Goal: Transaction & Acquisition: Book appointment/travel/reservation

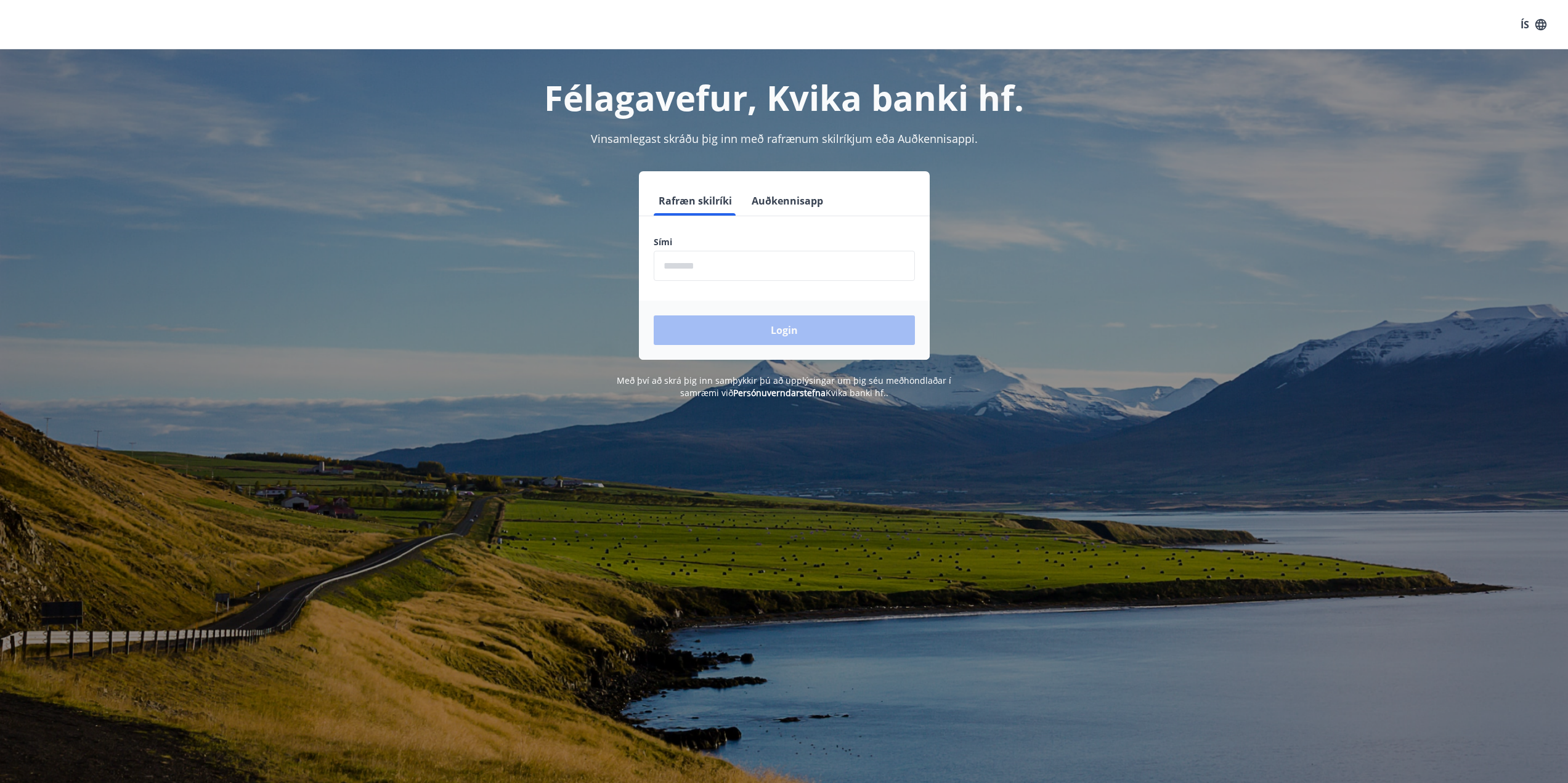
click at [717, 274] on input "phone" at bounding box center [784, 265] width 261 height 30
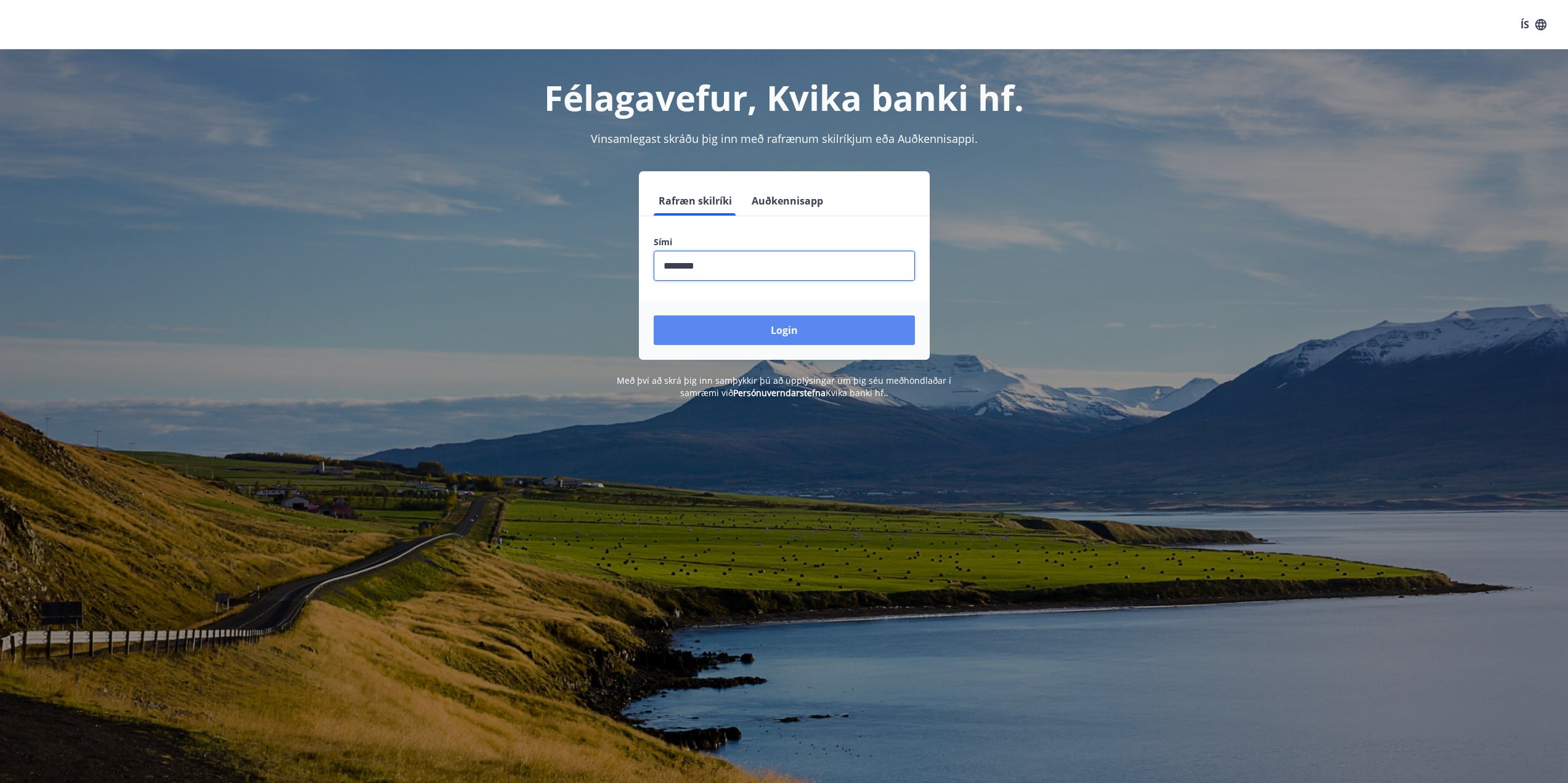
type input "********"
click at [829, 332] on button "Login" at bounding box center [784, 330] width 261 height 30
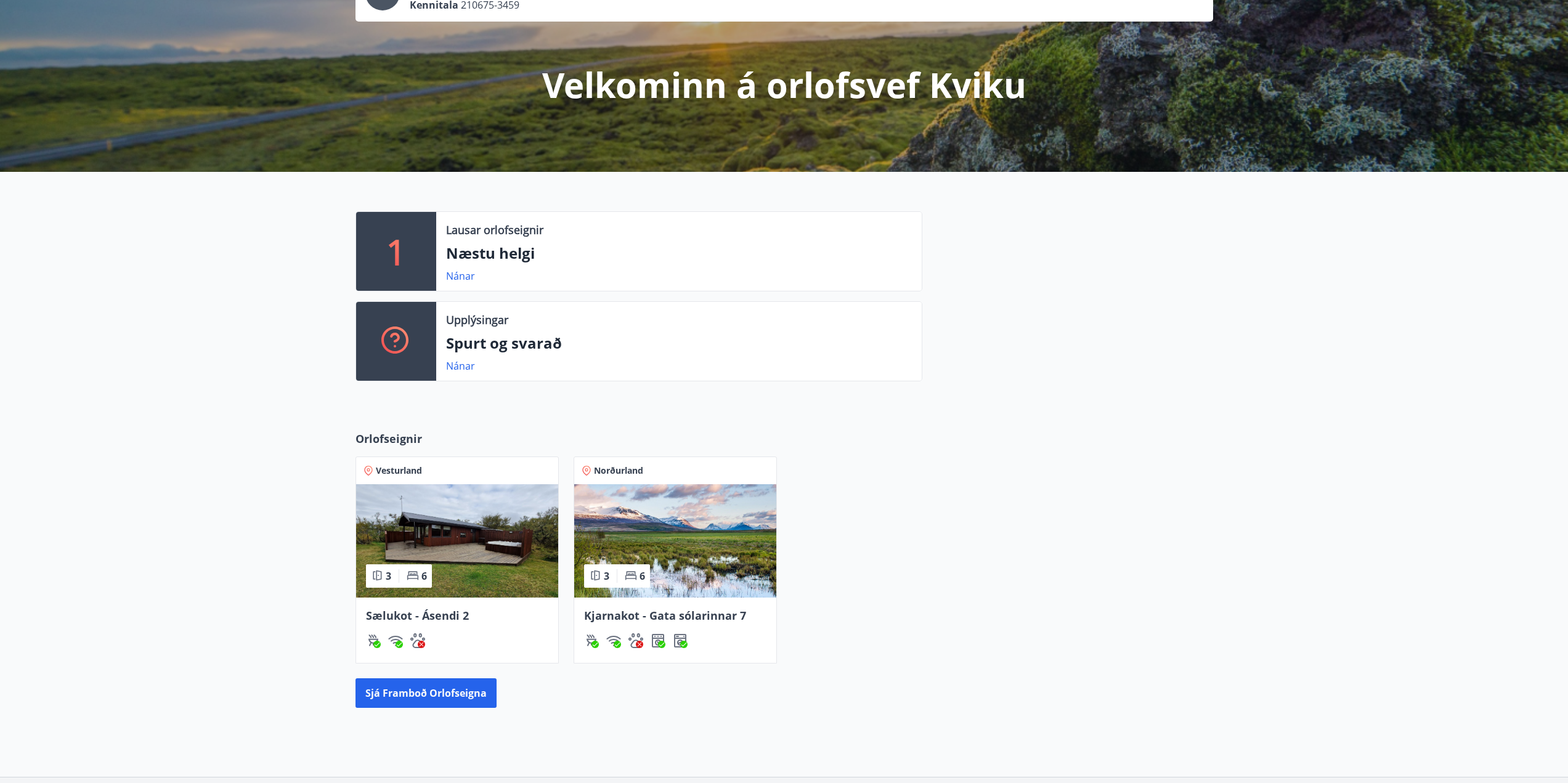
scroll to position [123, 0]
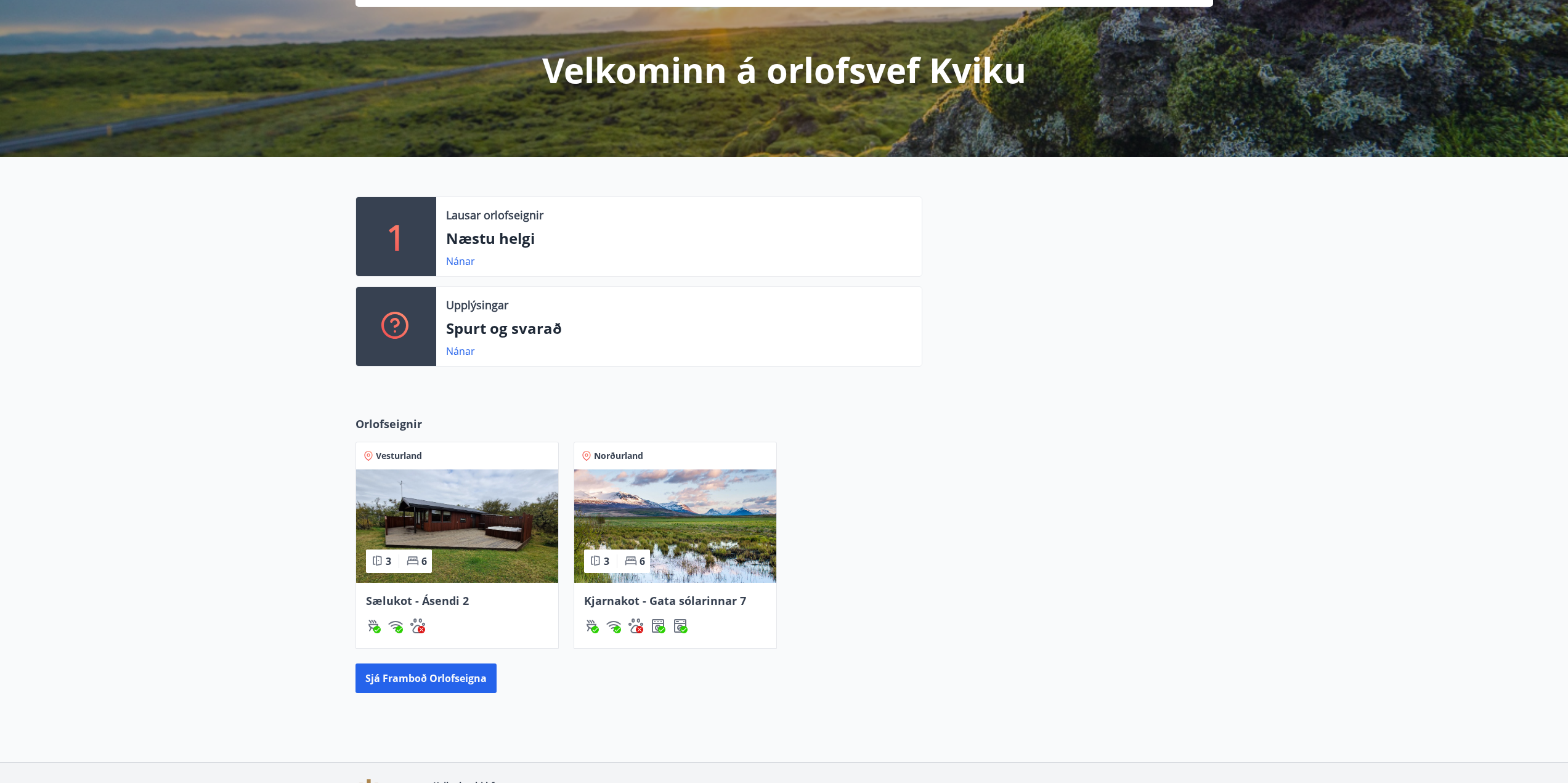
click at [679, 543] on img at bounding box center [675, 526] width 202 height 113
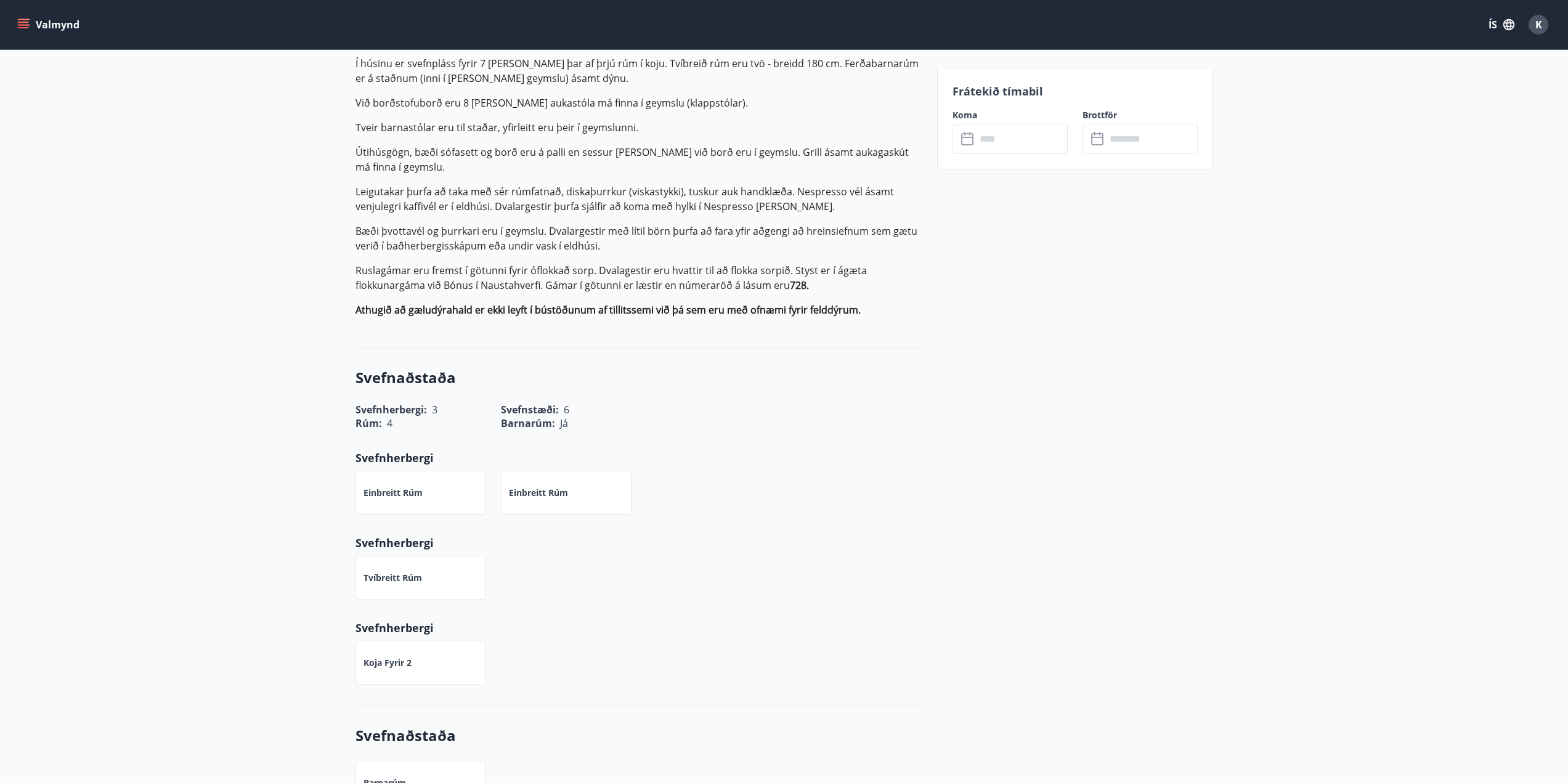
scroll to position [204, 0]
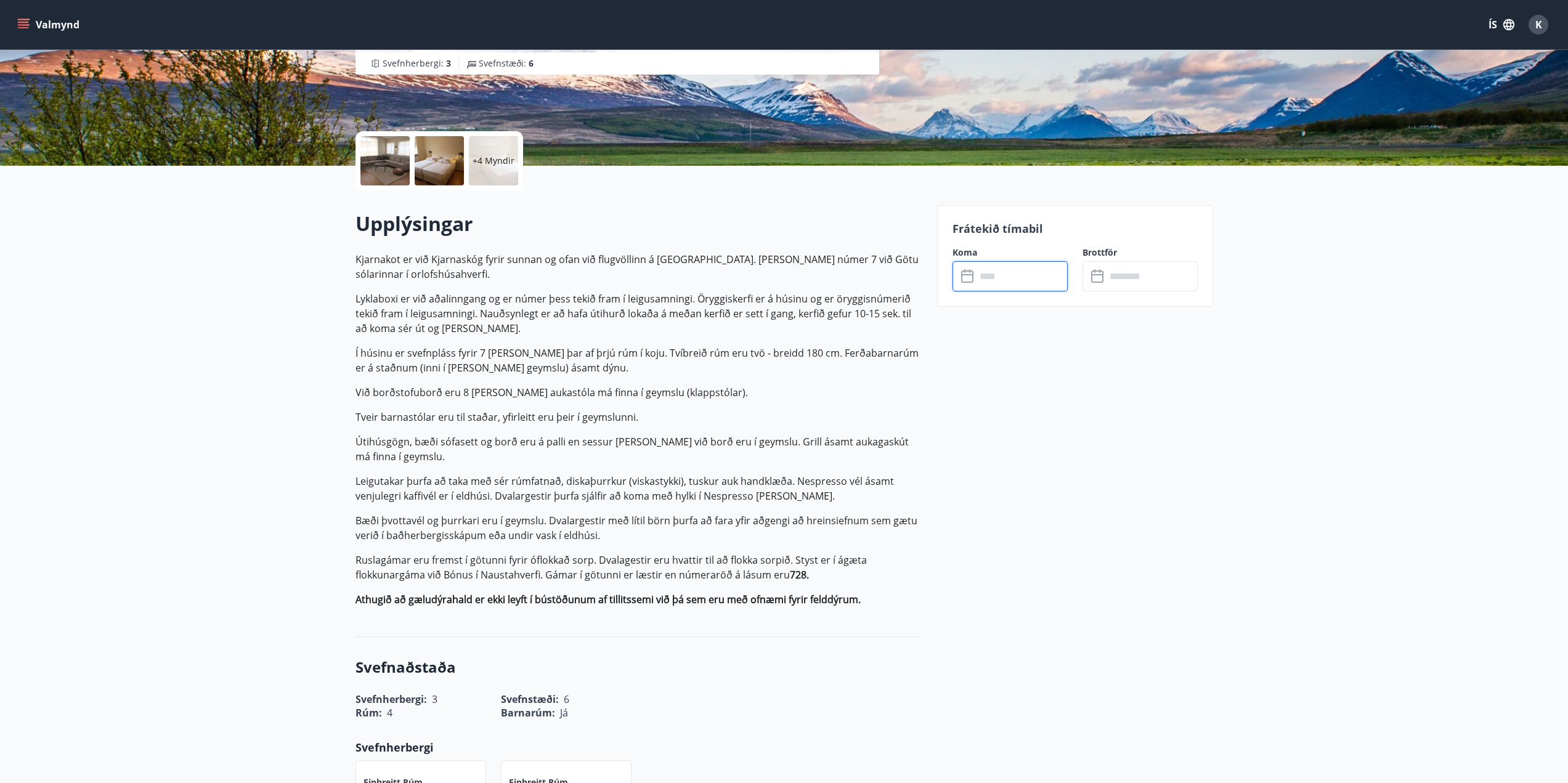
click at [1008, 280] on input "text" at bounding box center [1022, 276] width 92 height 30
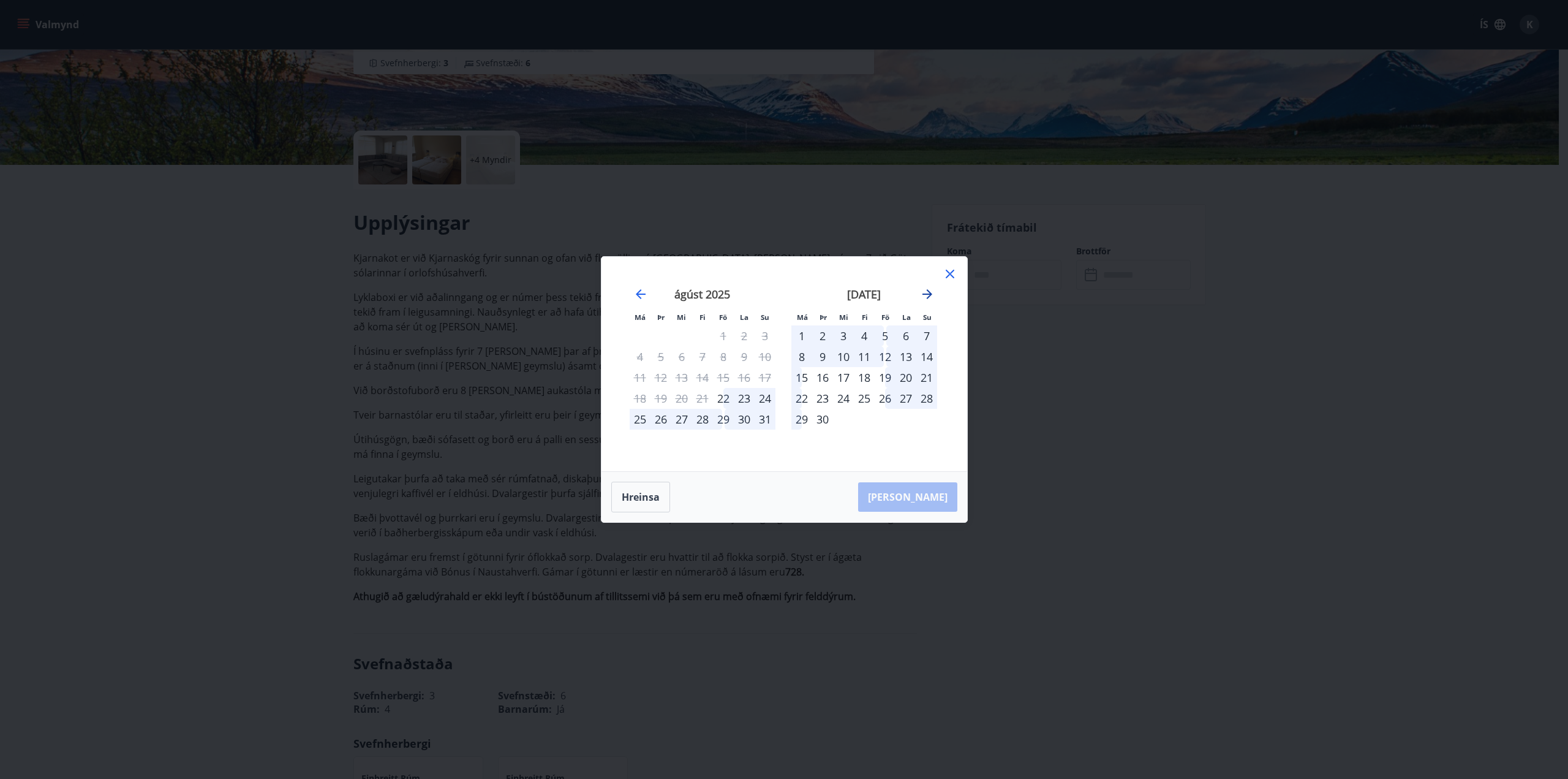
click at [926, 296] on icon "Move forward to switch to the next month." at bounding box center [927, 294] width 15 height 15
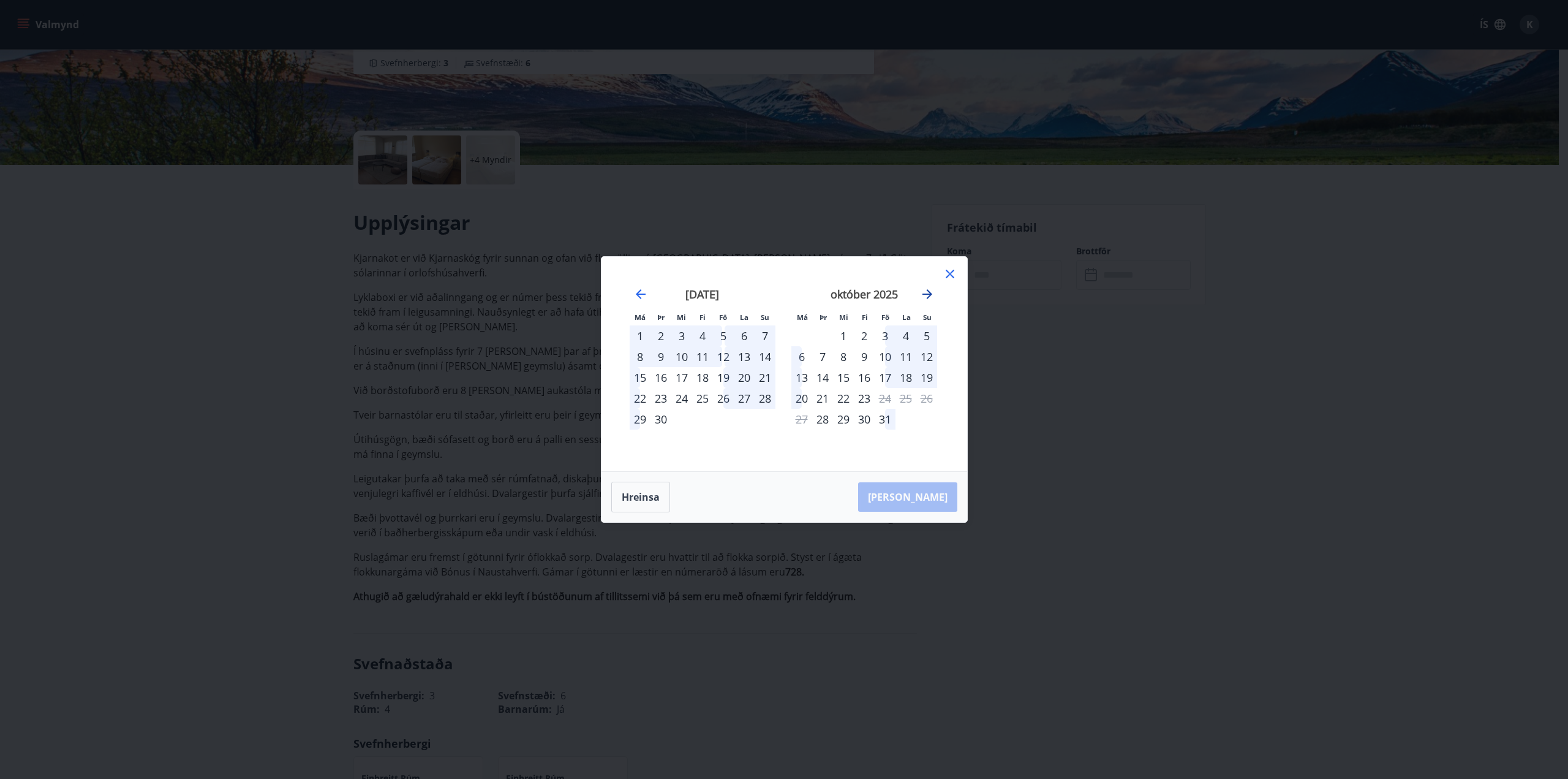
click at [926, 296] on icon "Move forward to switch to the next month." at bounding box center [927, 294] width 15 height 15
click at [928, 294] on icon "Move forward to switch to the next month." at bounding box center [927, 294] width 10 height 10
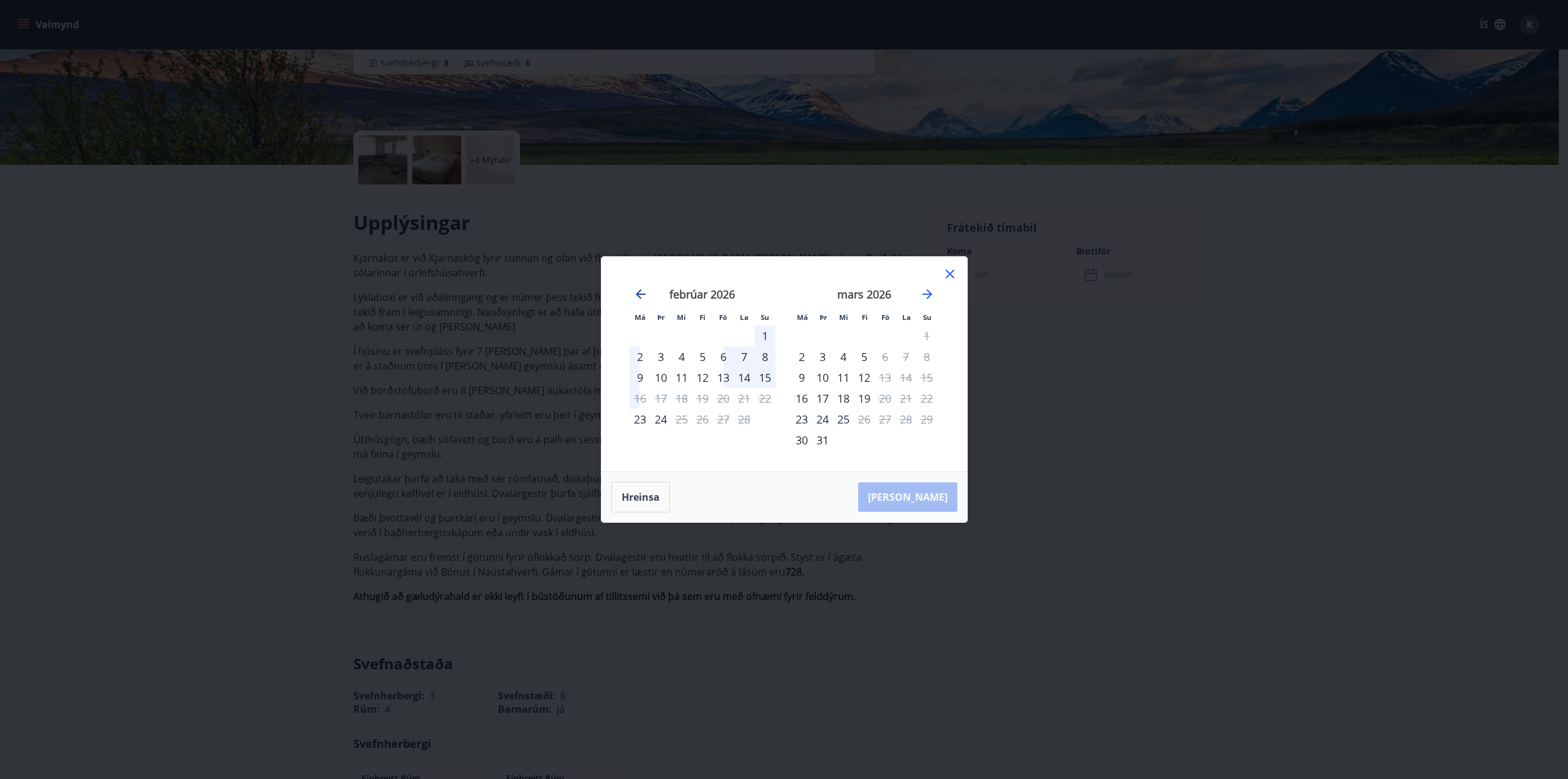
click at [642, 291] on icon "Move backward to switch to the previous month." at bounding box center [641, 294] width 15 height 15
click at [803, 420] on div "23" at bounding box center [802, 419] width 21 height 21
click at [841, 421] on div "25" at bounding box center [843, 419] width 21 height 21
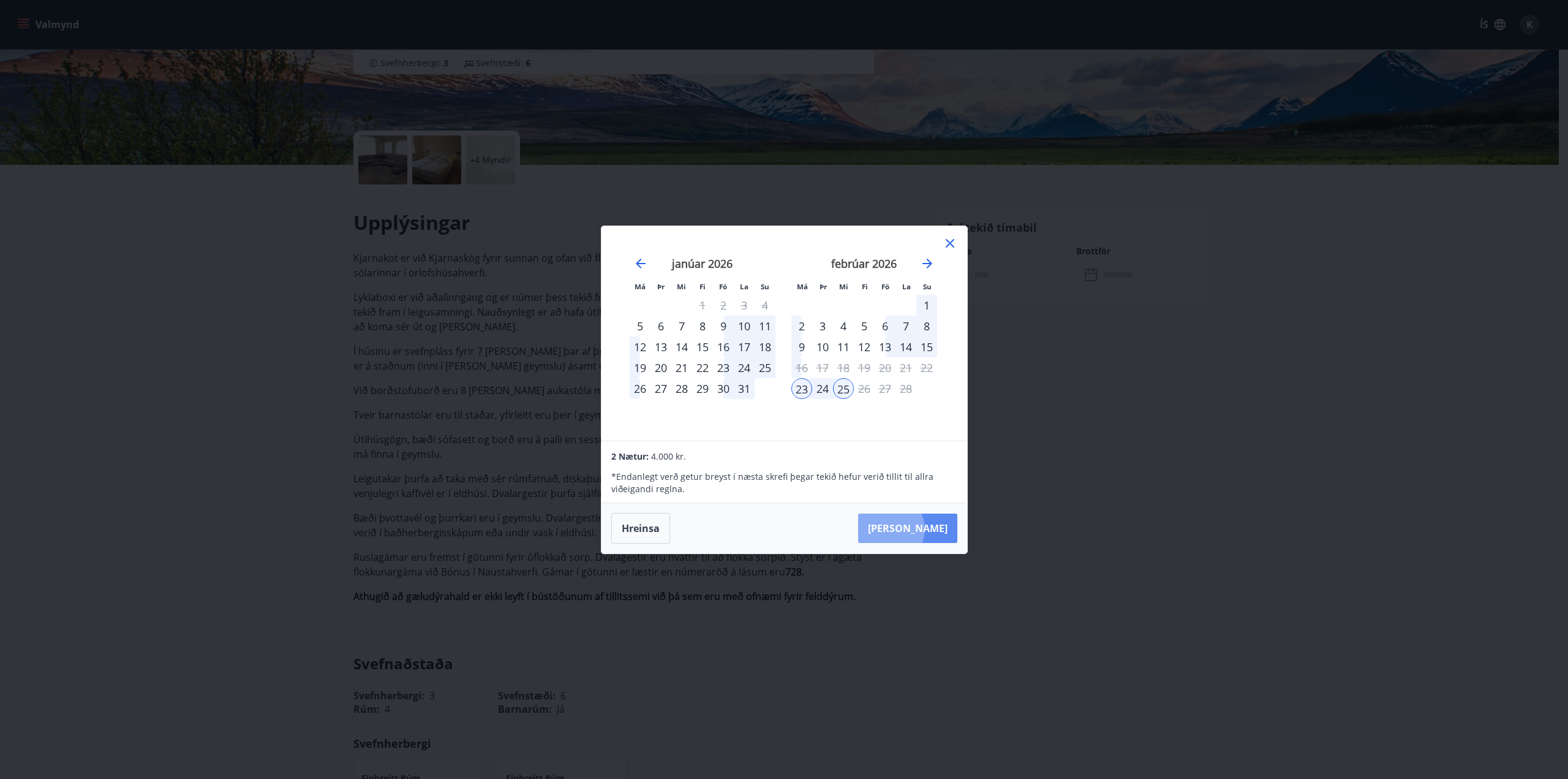
click at [928, 529] on button "[PERSON_NAME]" at bounding box center [907, 529] width 99 height 30
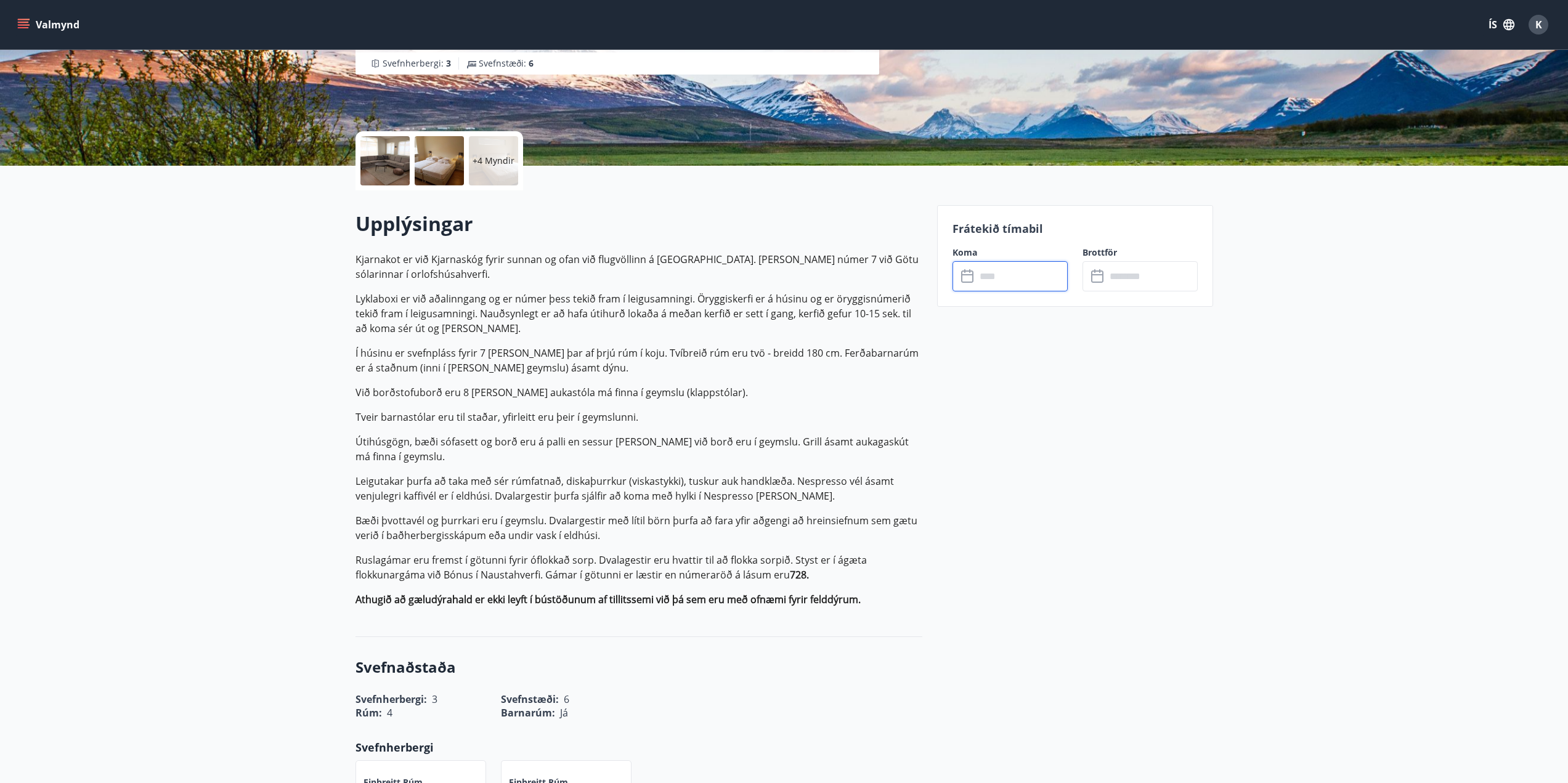
type input "******"
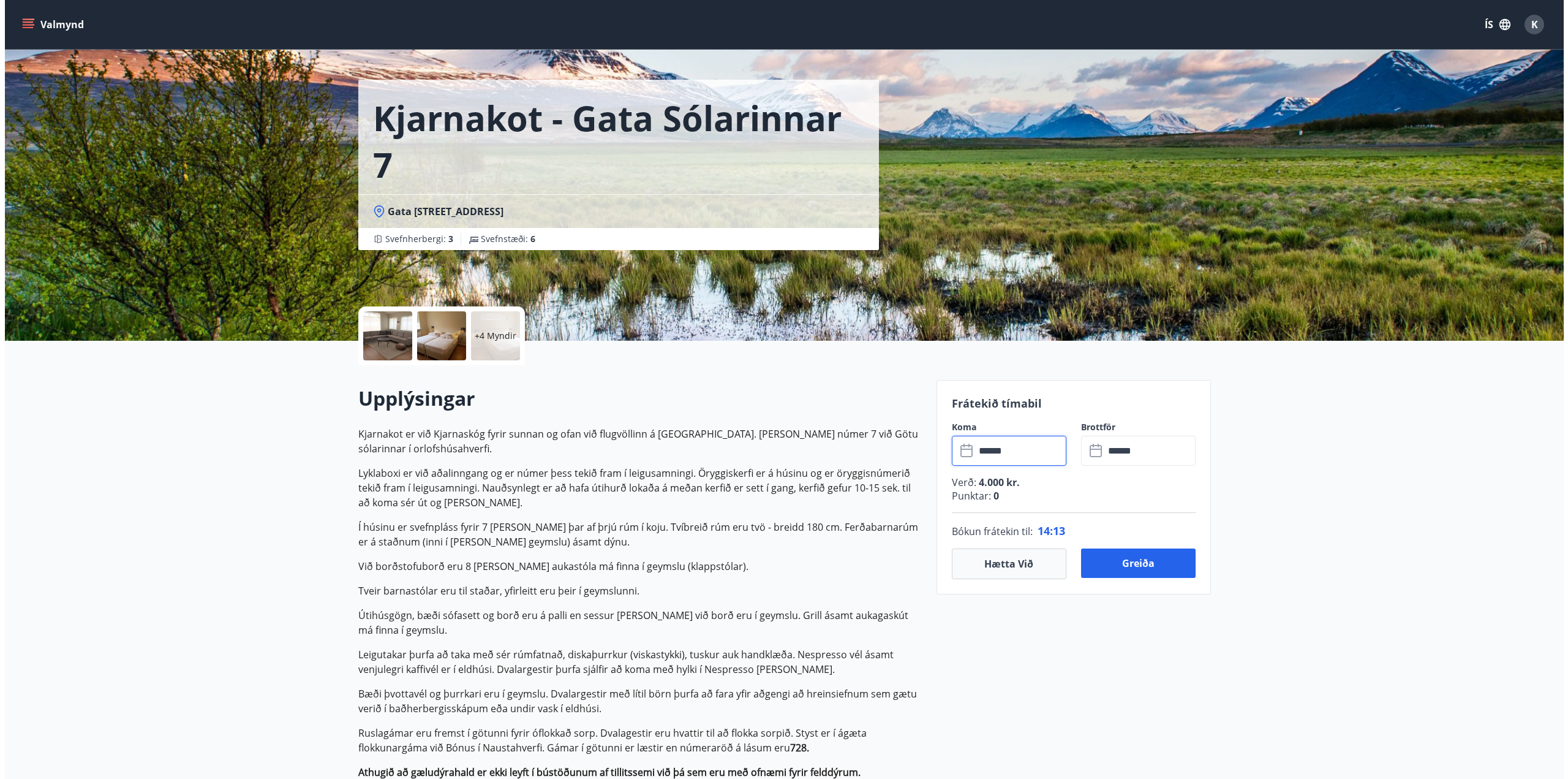
scroll to position [0, 0]
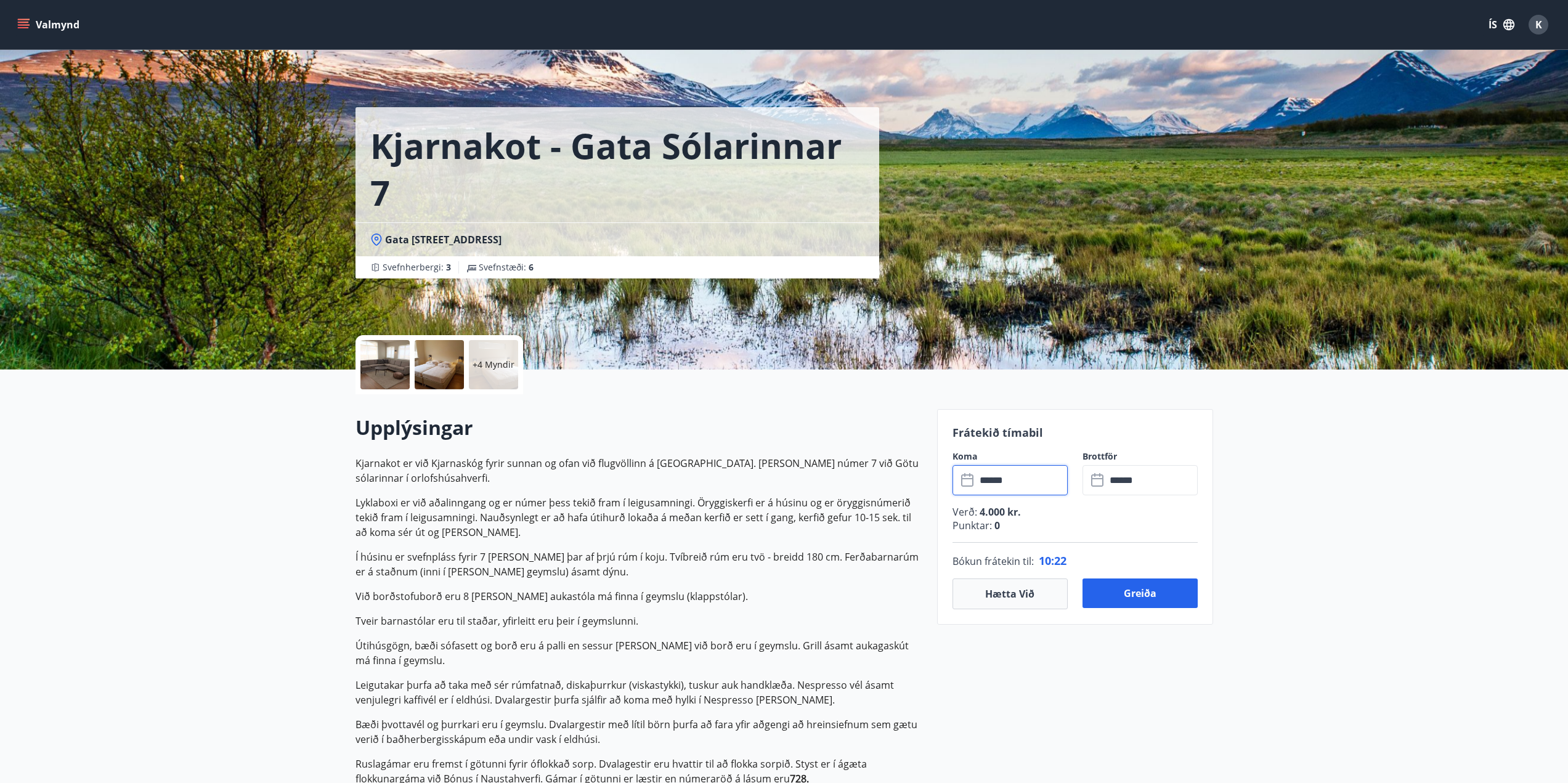
click at [1011, 476] on input "******" at bounding box center [1022, 480] width 92 height 30
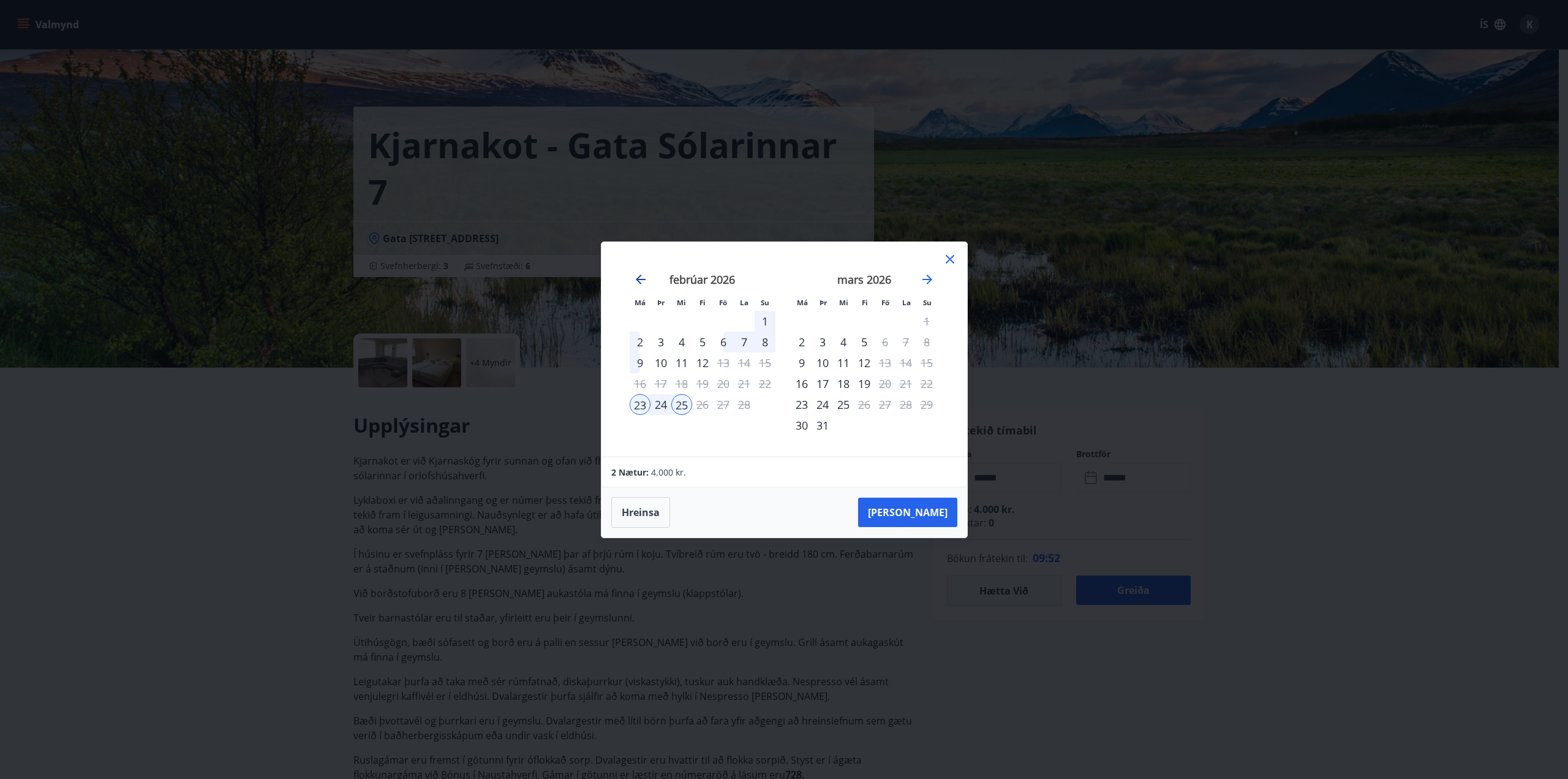
click at [642, 278] on icon "Move backward to switch to the previous month." at bounding box center [641, 279] width 15 height 15
click at [930, 280] on icon "Move forward to switch to the next month." at bounding box center [927, 279] width 10 height 10
click at [640, 282] on icon "Move backward to switch to the previous month." at bounding box center [641, 279] width 15 height 15
click at [947, 257] on icon at bounding box center [950, 259] width 9 height 9
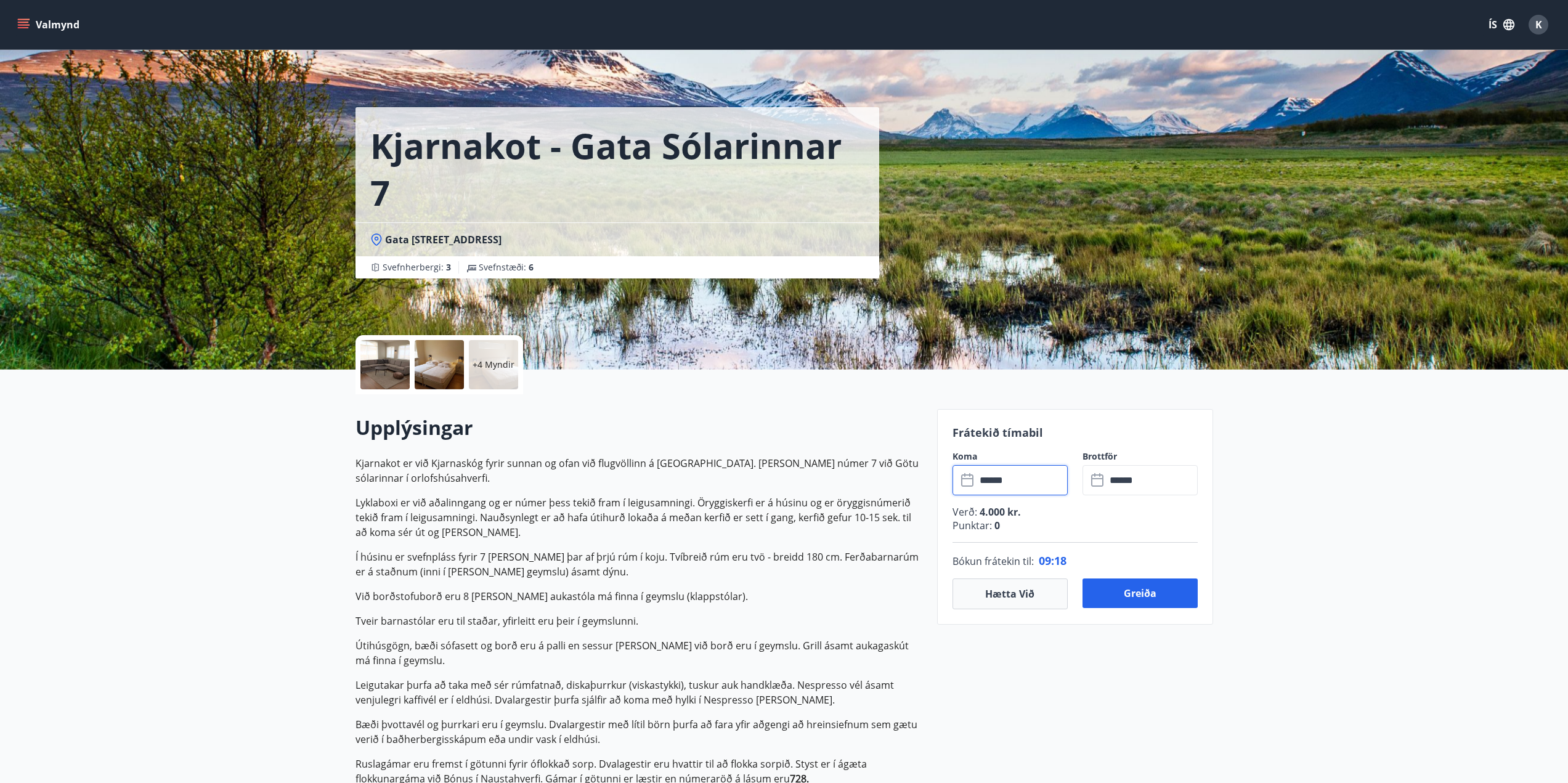
click at [380, 358] on div at bounding box center [385, 364] width 50 height 50
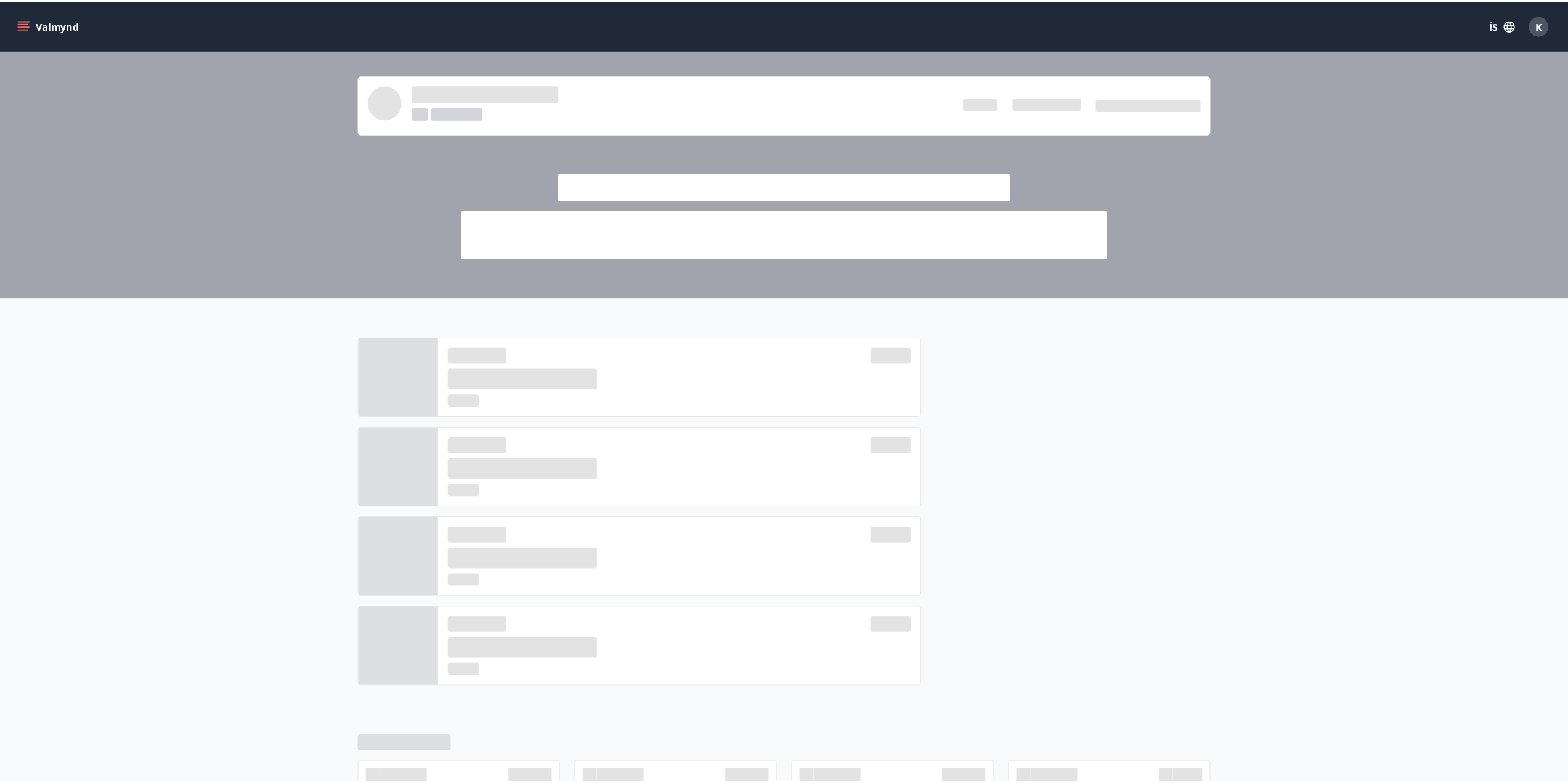
scroll to position [123, 0]
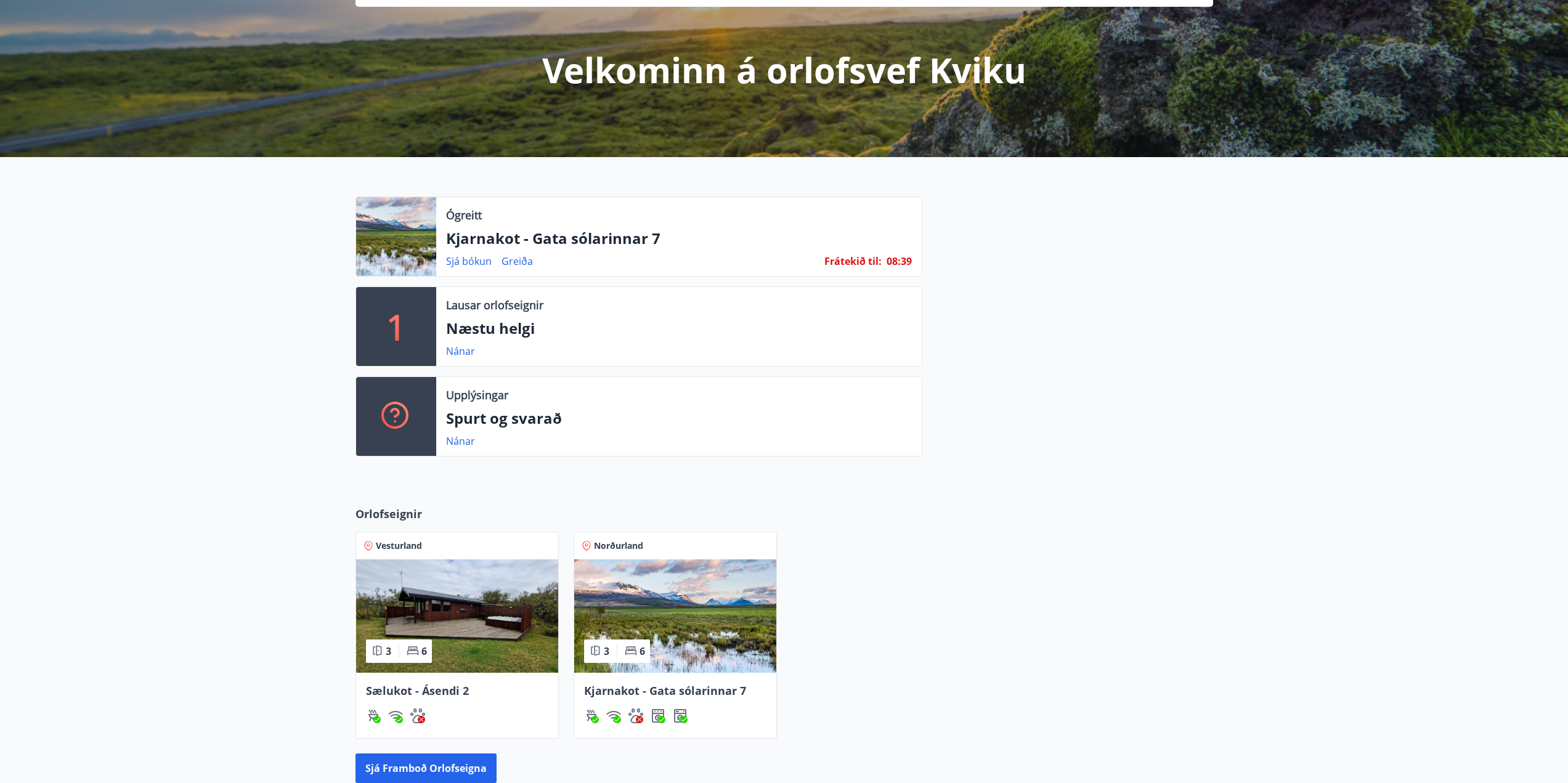
click at [705, 604] on img at bounding box center [675, 615] width 202 height 113
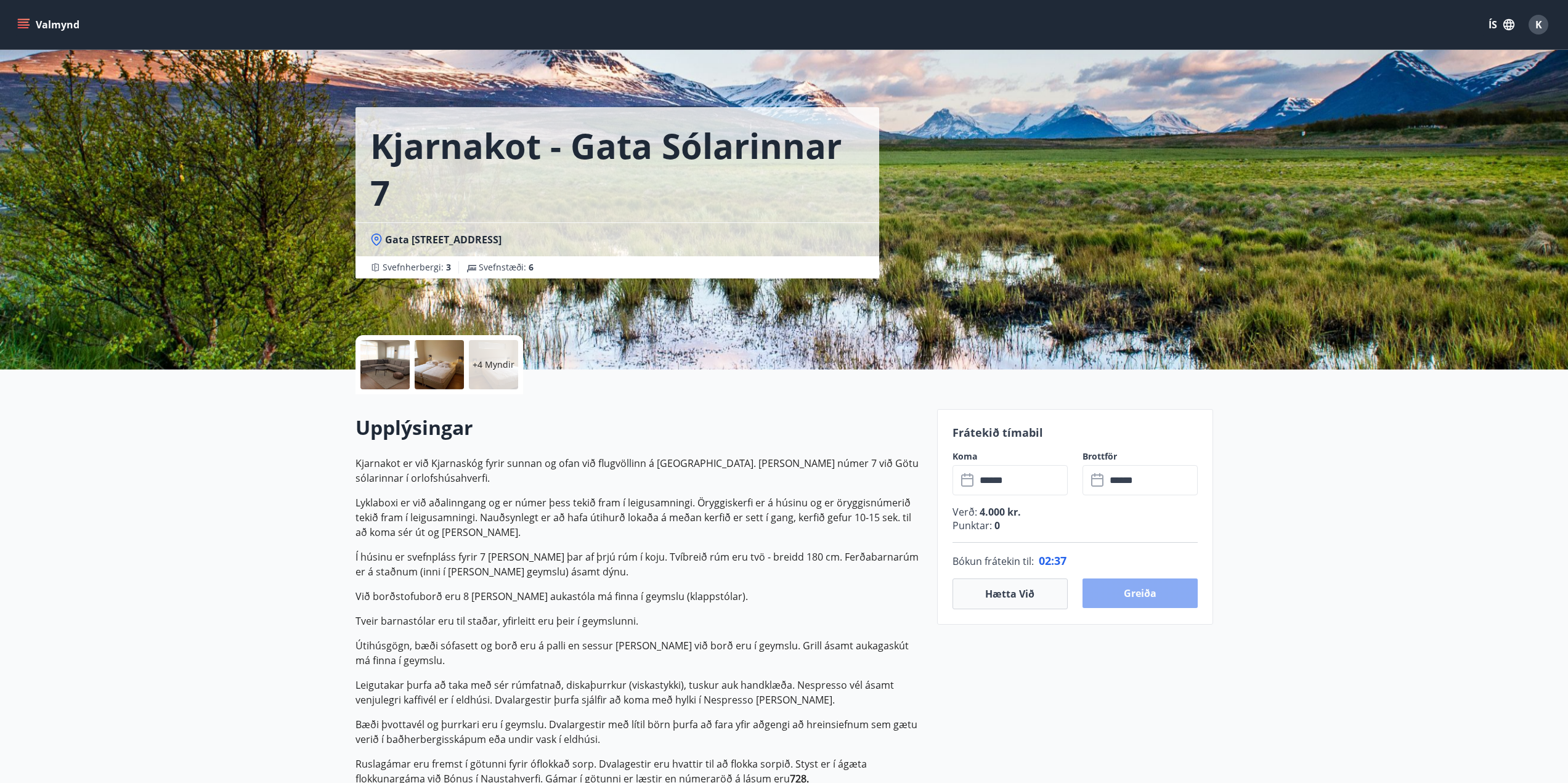
click at [1139, 588] on button "Greiða" at bounding box center [1140, 593] width 115 height 30
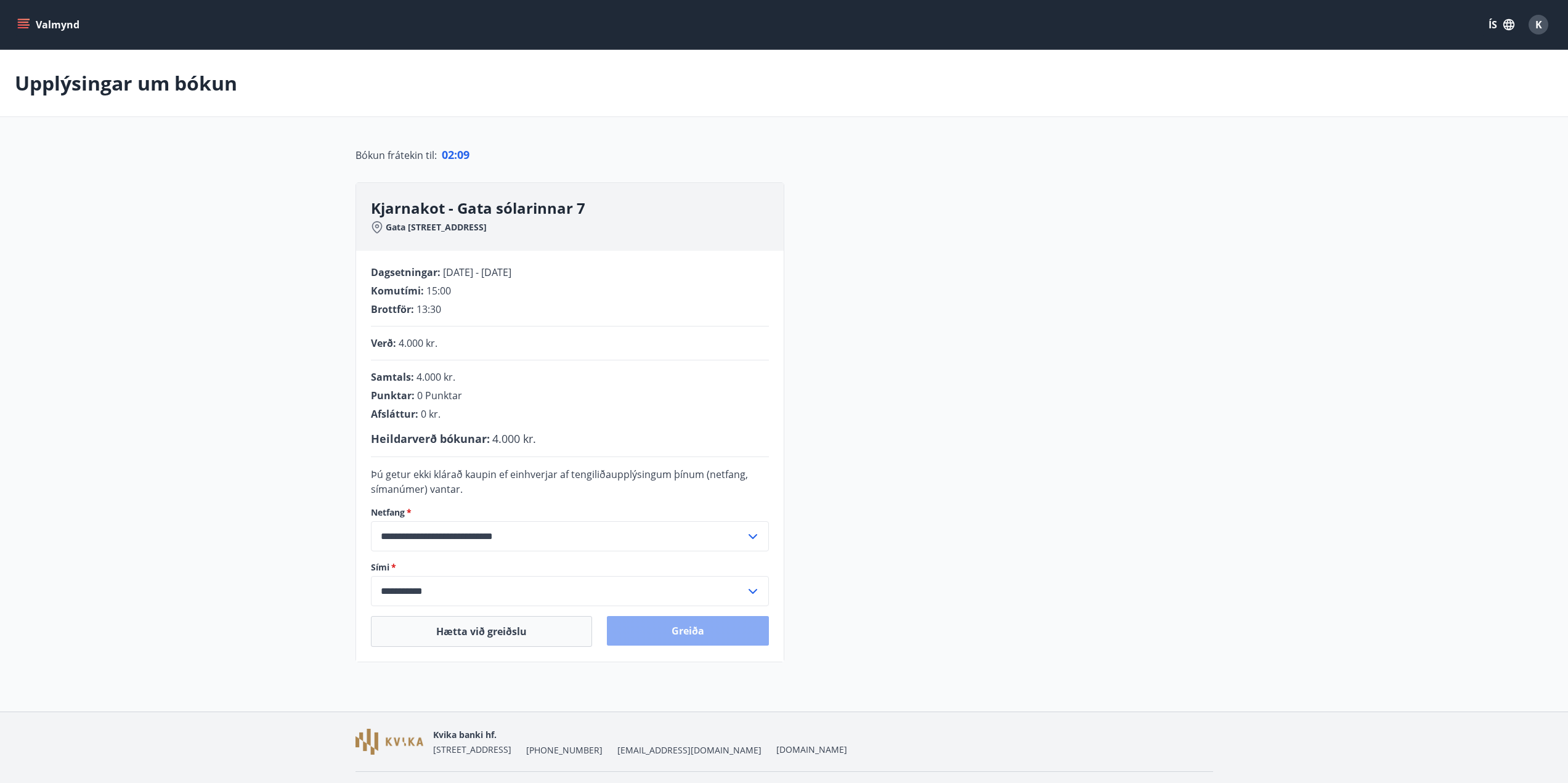
click at [720, 632] on button "Greiða" at bounding box center [688, 631] width 162 height 30
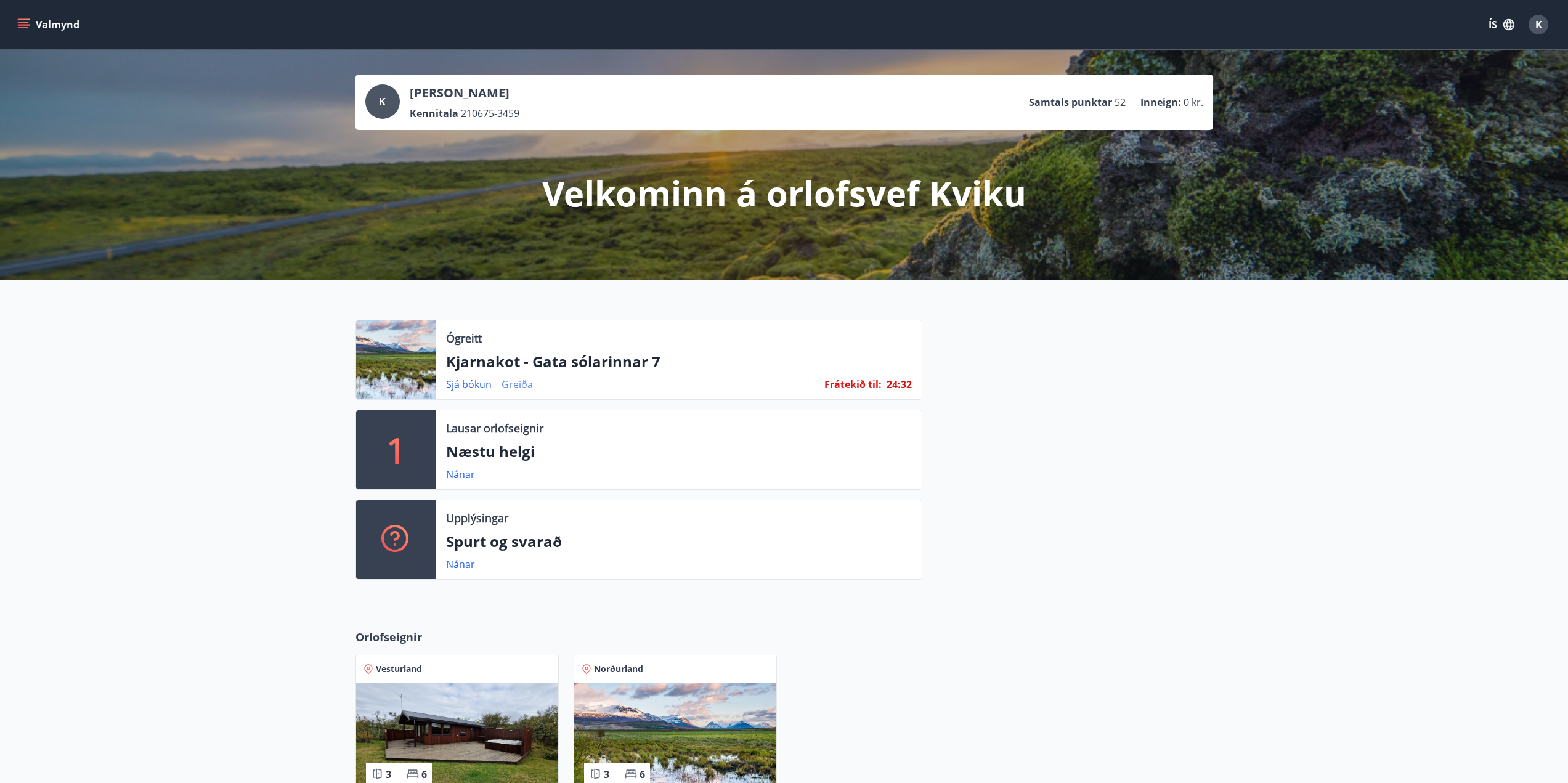
click at [517, 384] on link "Greiða" at bounding box center [517, 384] width 31 height 14
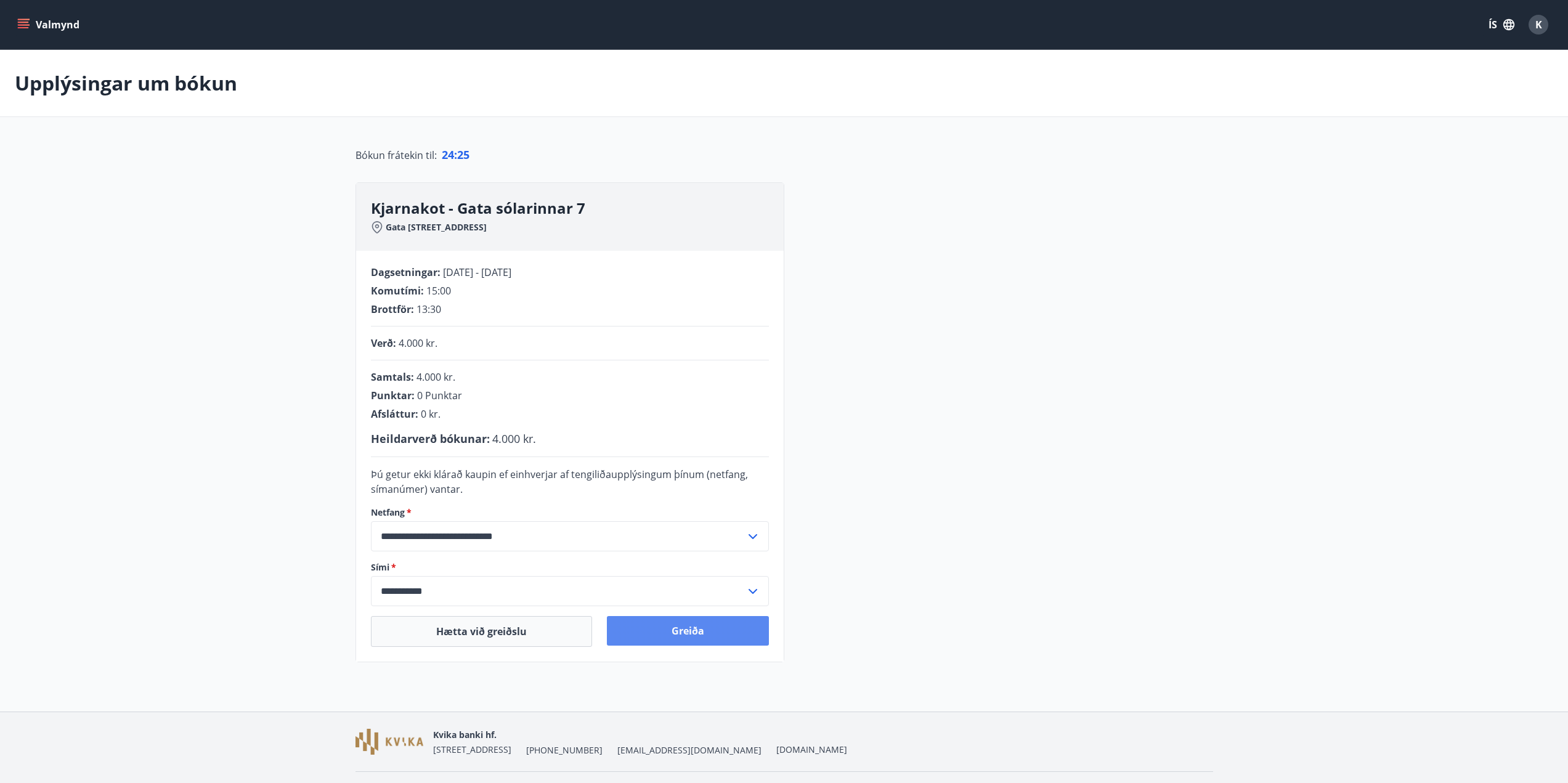
click at [682, 636] on button "Greiða" at bounding box center [688, 631] width 162 height 30
click at [686, 635] on button "Greiða" at bounding box center [688, 631] width 162 height 30
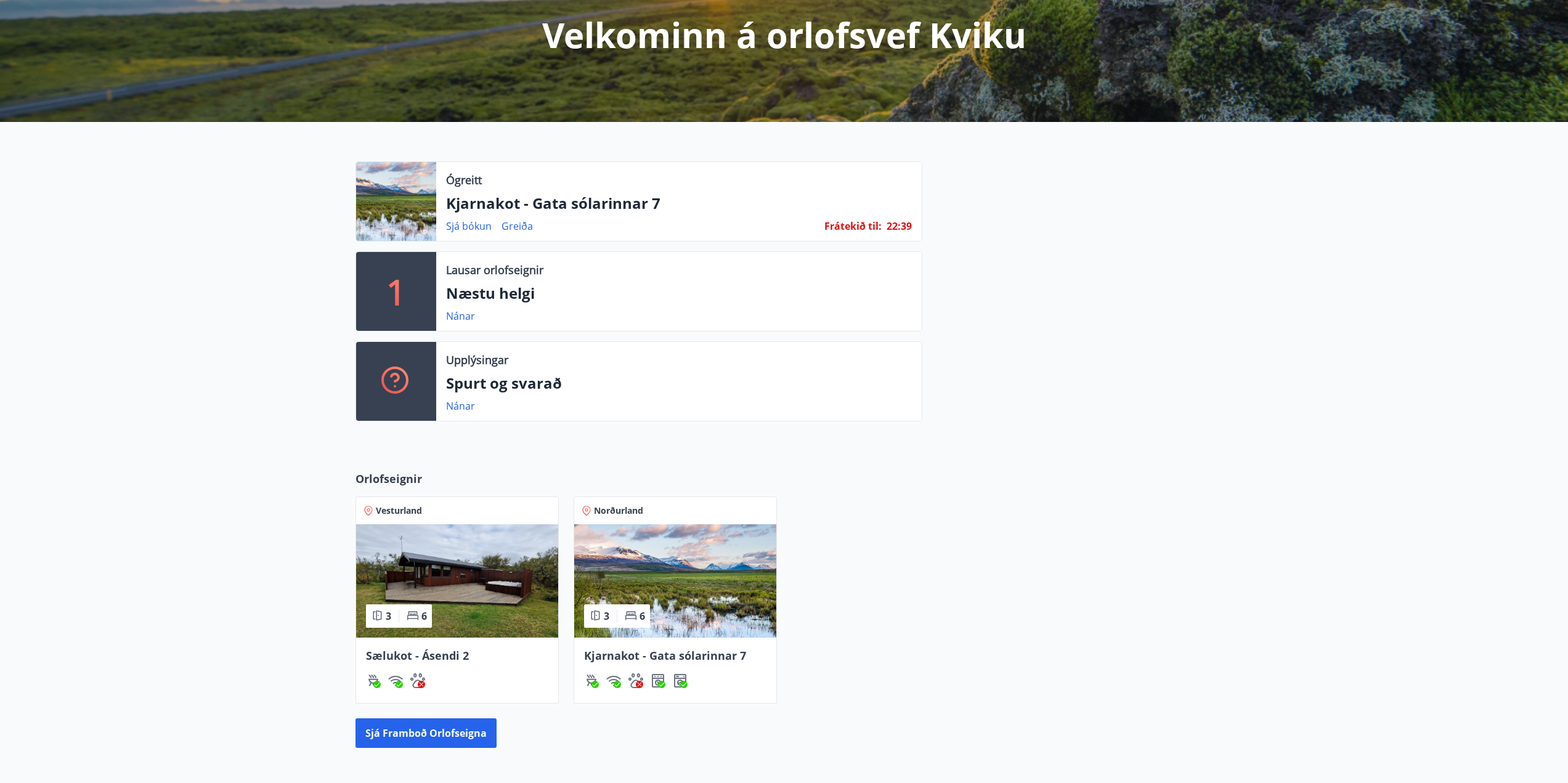
scroll to position [185, 0]
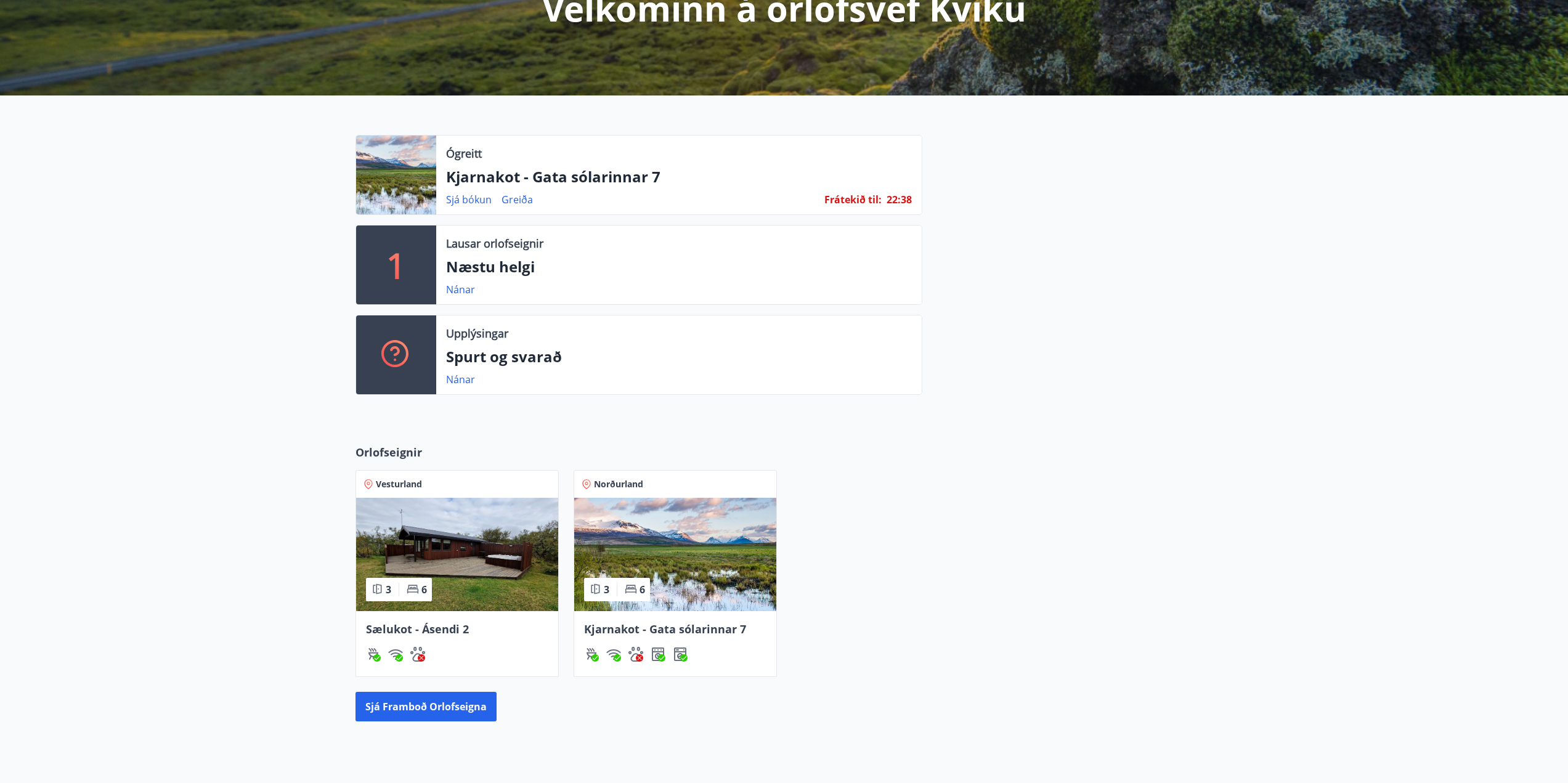
click at [668, 524] on img at bounding box center [675, 554] width 202 height 113
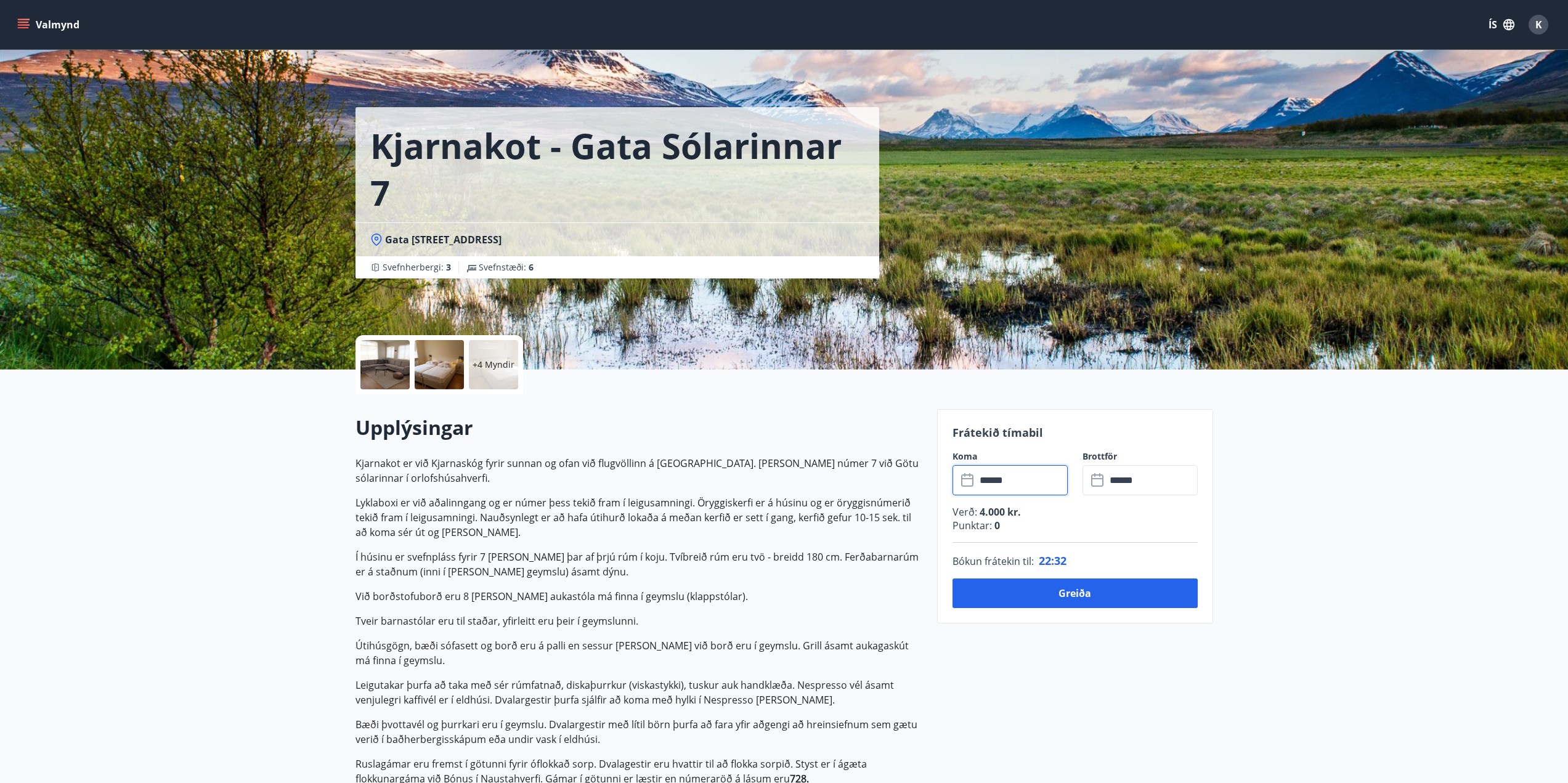
click at [993, 474] on input "******" at bounding box center [1022, 480] width 92 height 30
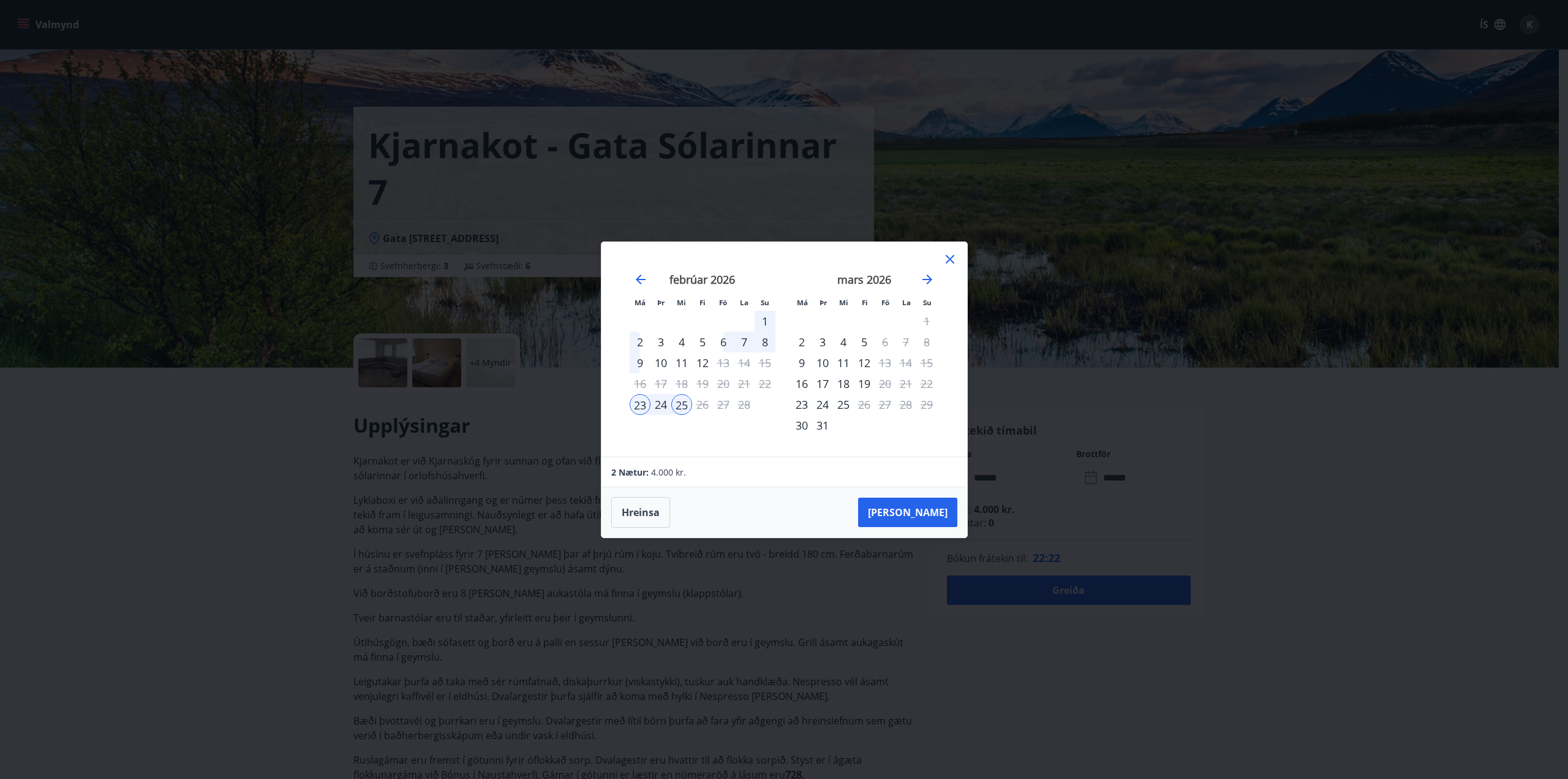
click at [632, 278] on div "febrúar 2026" at bounding box center [702, 284] width 146 height 54
click at [640, 281] on icon "Move backward to switch to the previous month." at bounding box center [641, 279] width 15 height 15
click at [727, 402] on div "30" at bounding box center [723, 404] width 21 height 21
click at [725, 405] on div "30" at bounding box center [723, 404] width 21 height 21
click at [928, 319] on div "1" at bounding box center [926, 321] width 21 height 21
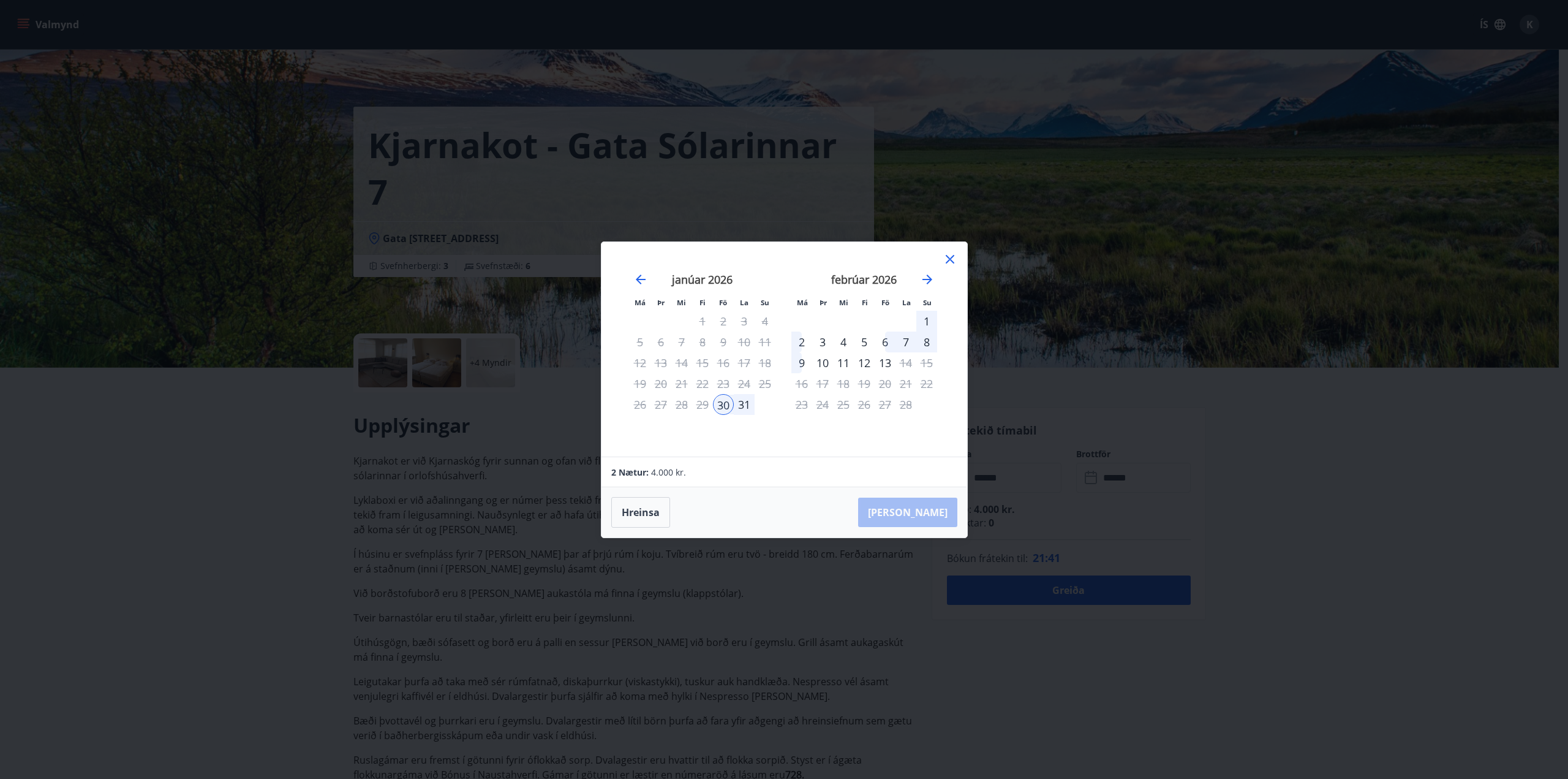
click at [728, 407] on div "30" at bounding box center [723, 404] width 21 height 21
click at [926, 317] on div "1" at bounding box center [926, 321] width 21 height 21
click at [940, 513] on button "[PERSON_NAME]" at bounding box center [907, 512] width 99 height 30
click at [1548, 63] on icon "Close" at bounding box center [1542, 61] width 15 height 15
click at [647, 512] on button "Hreinsa" at bounding box center [640, 512] width 59 height 30
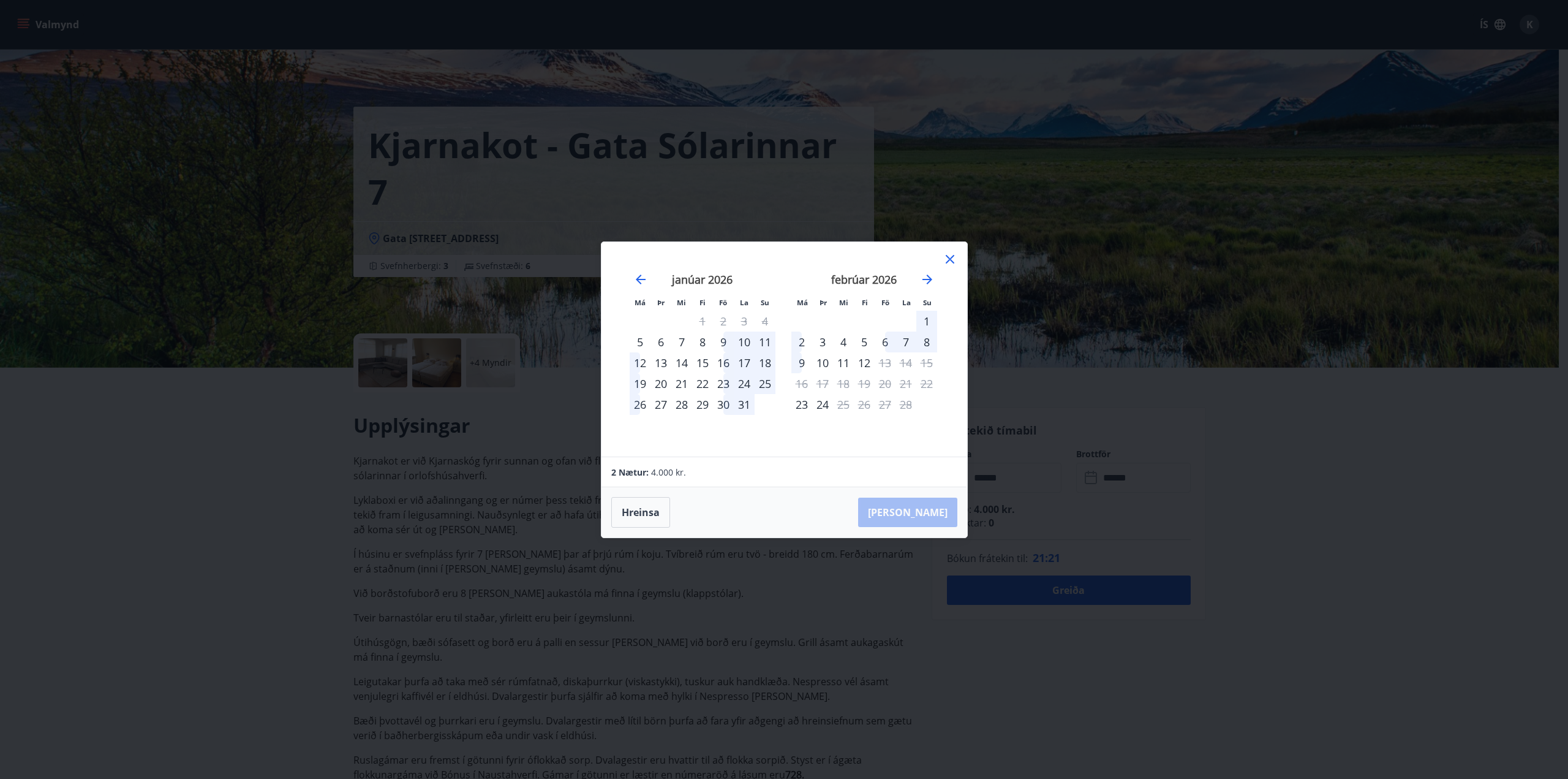
click at [723, 402] on div "30" at bounding box center [723, 404] width 21 height 21
click at [928, 319] on div "1" at bounding box center [926, 321] width 21 height 21
click at [948, 260] on icon at bounding box center [950, 259] width 9 height 9
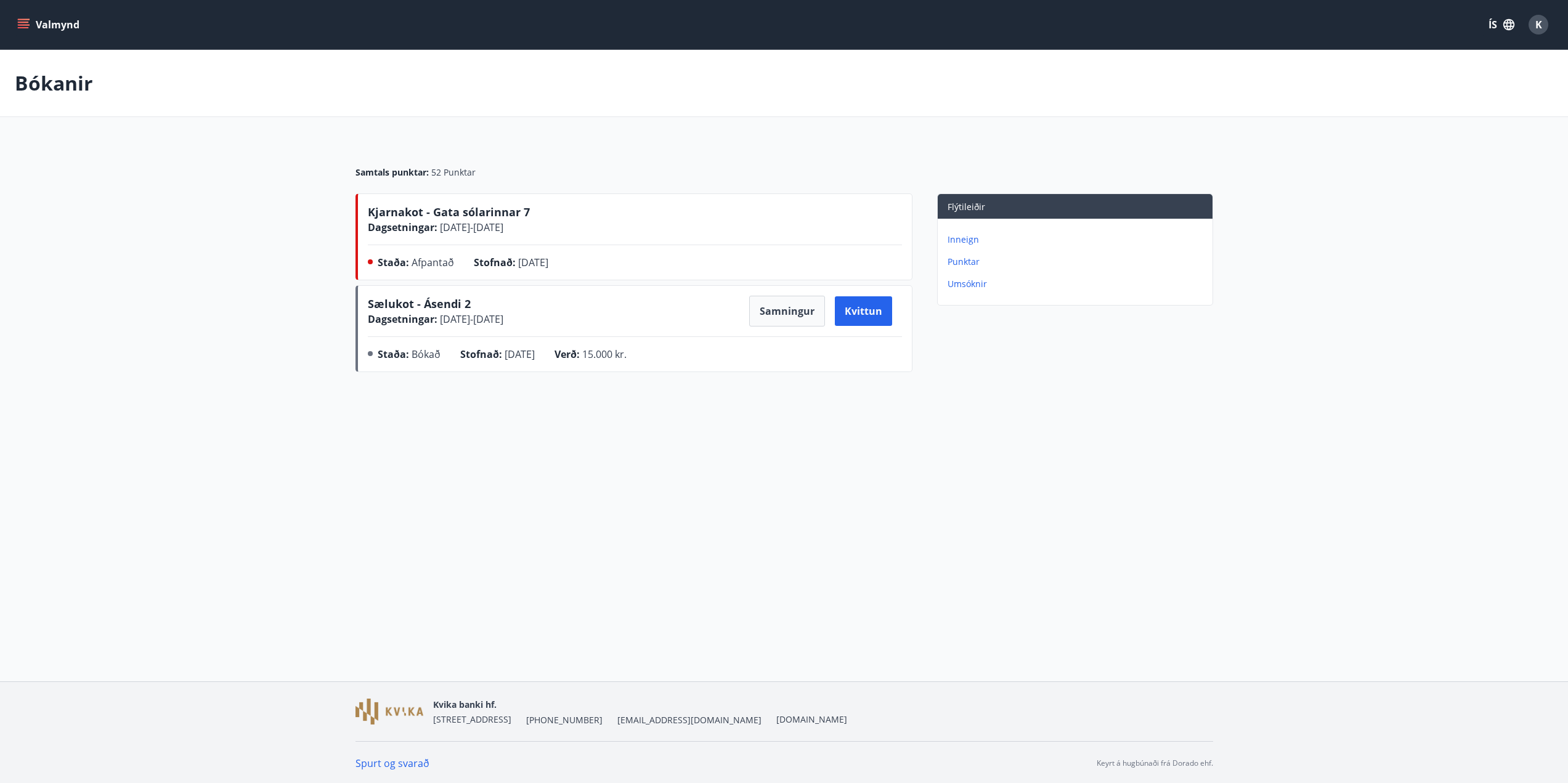
click at [31, 23] on button "Valmynd" at bounding box center [50, 24] width 70 height 22
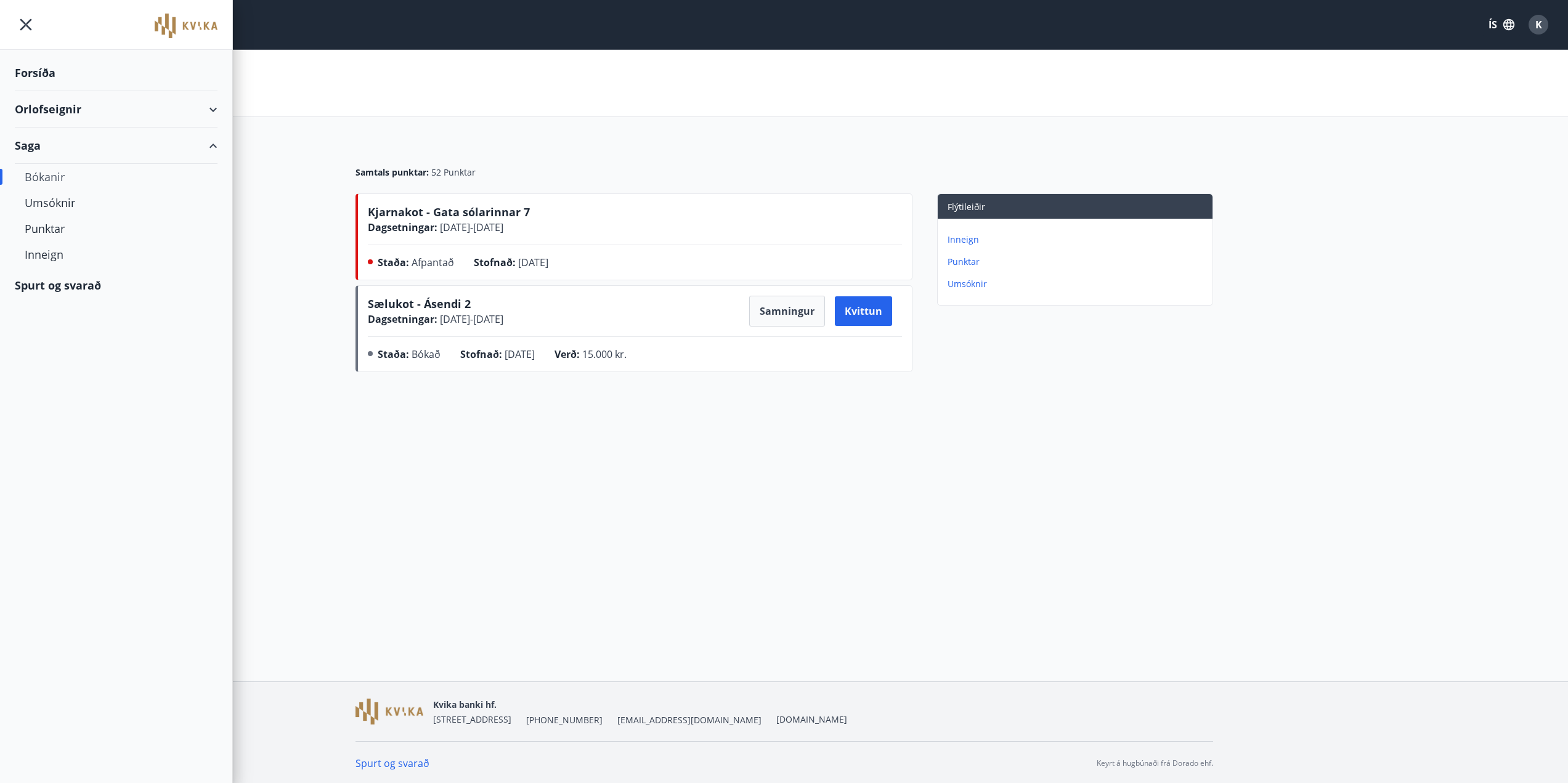
click at [50, 77] on div "Forsíða" at bounding box center [116, 73] width 203 height 37
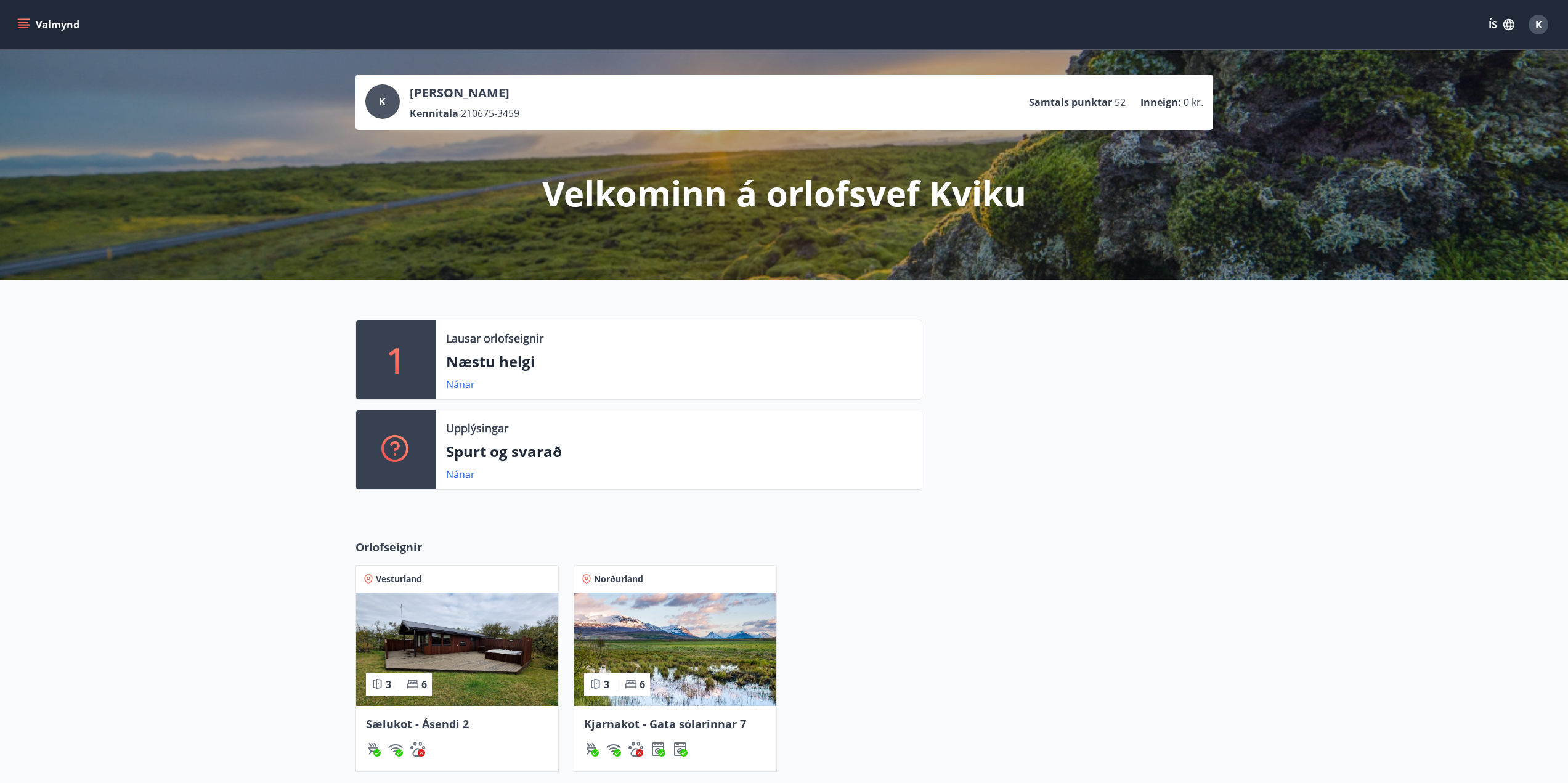
click at [696, 644] on img at bounding box center [675, 649] width 202 height 113
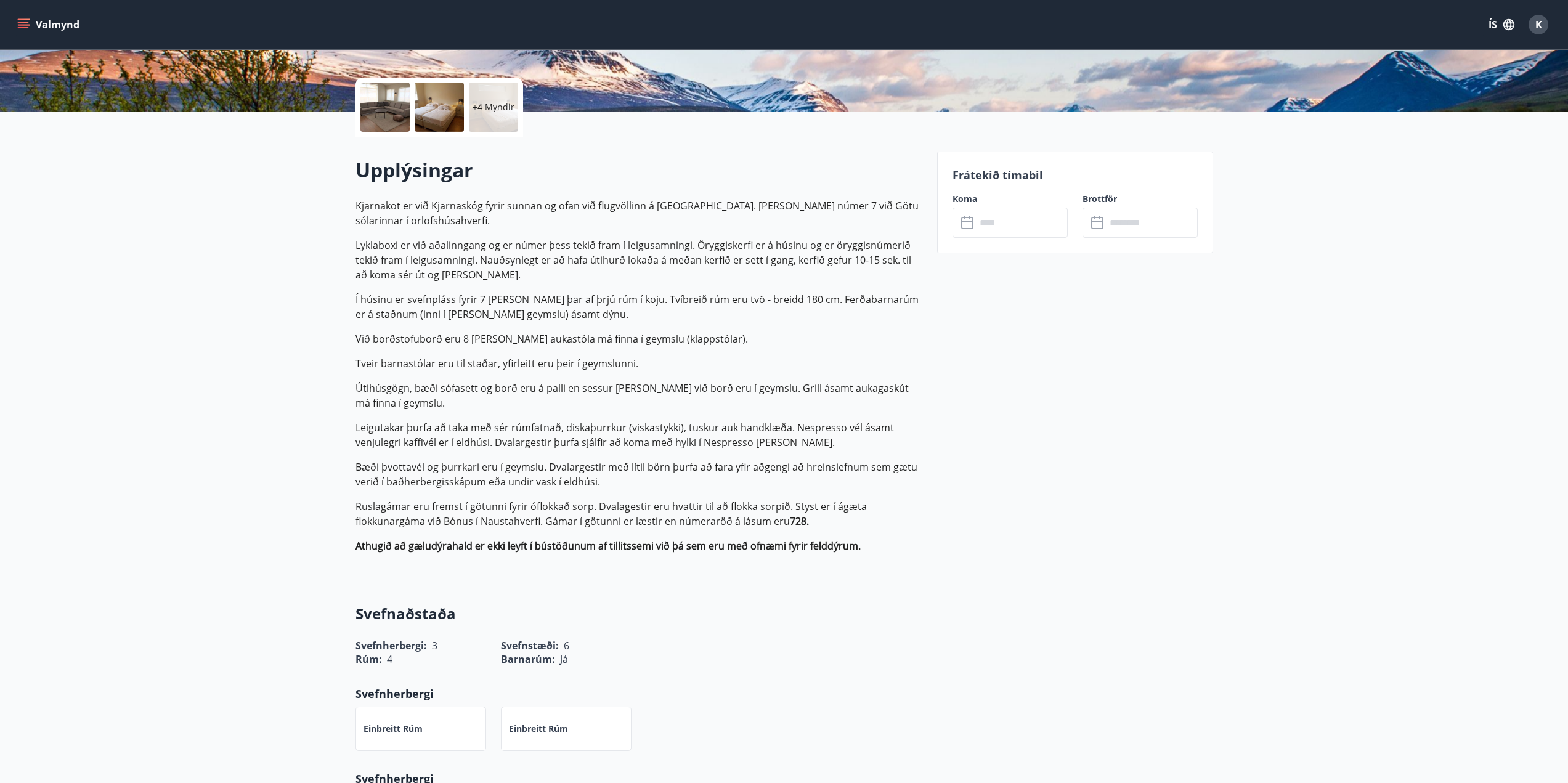
scroll to position [185, 0]
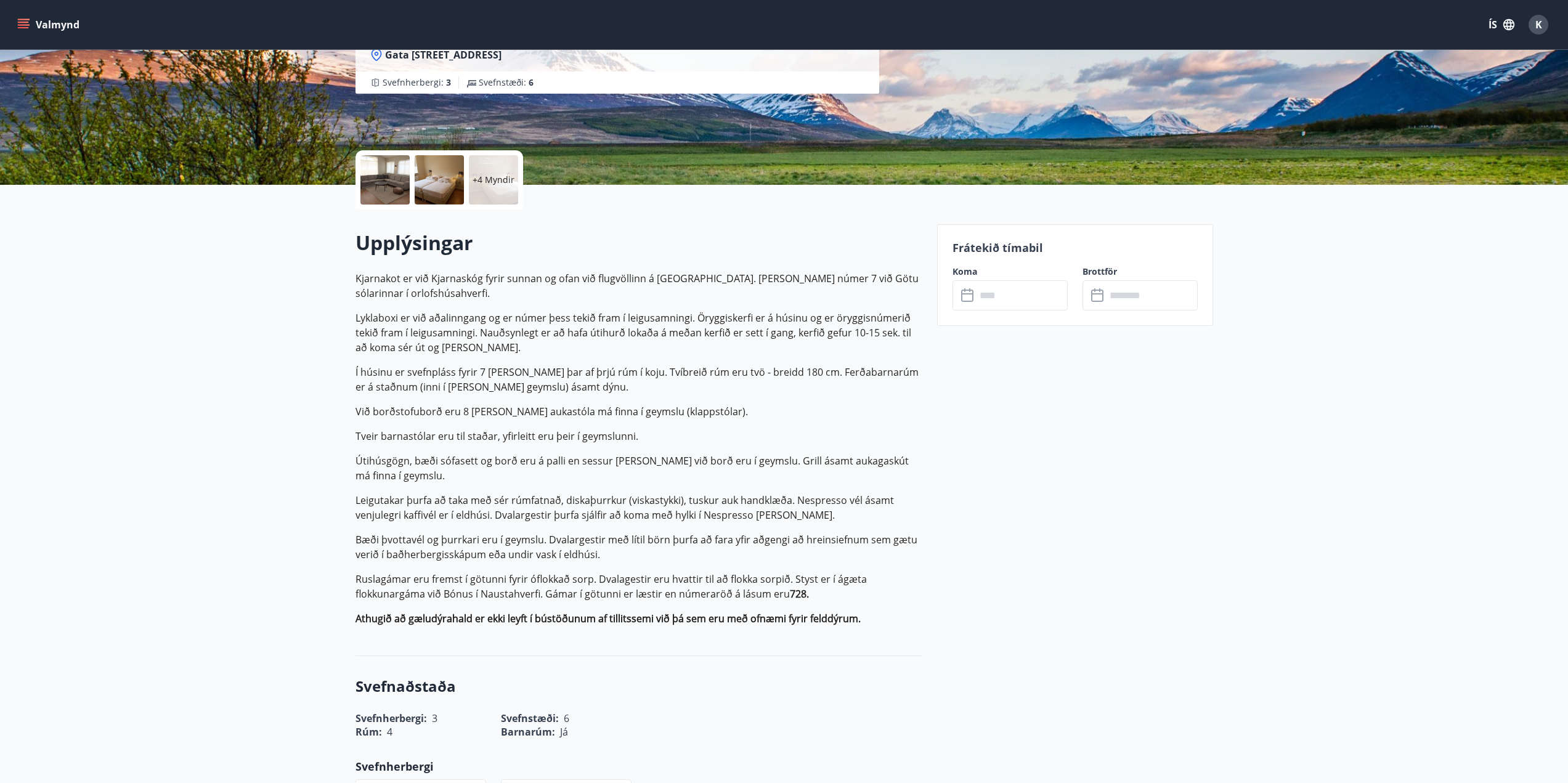
click at [1018, 299] on input "text" at bounding box center [1022, 295] width 92 height 30
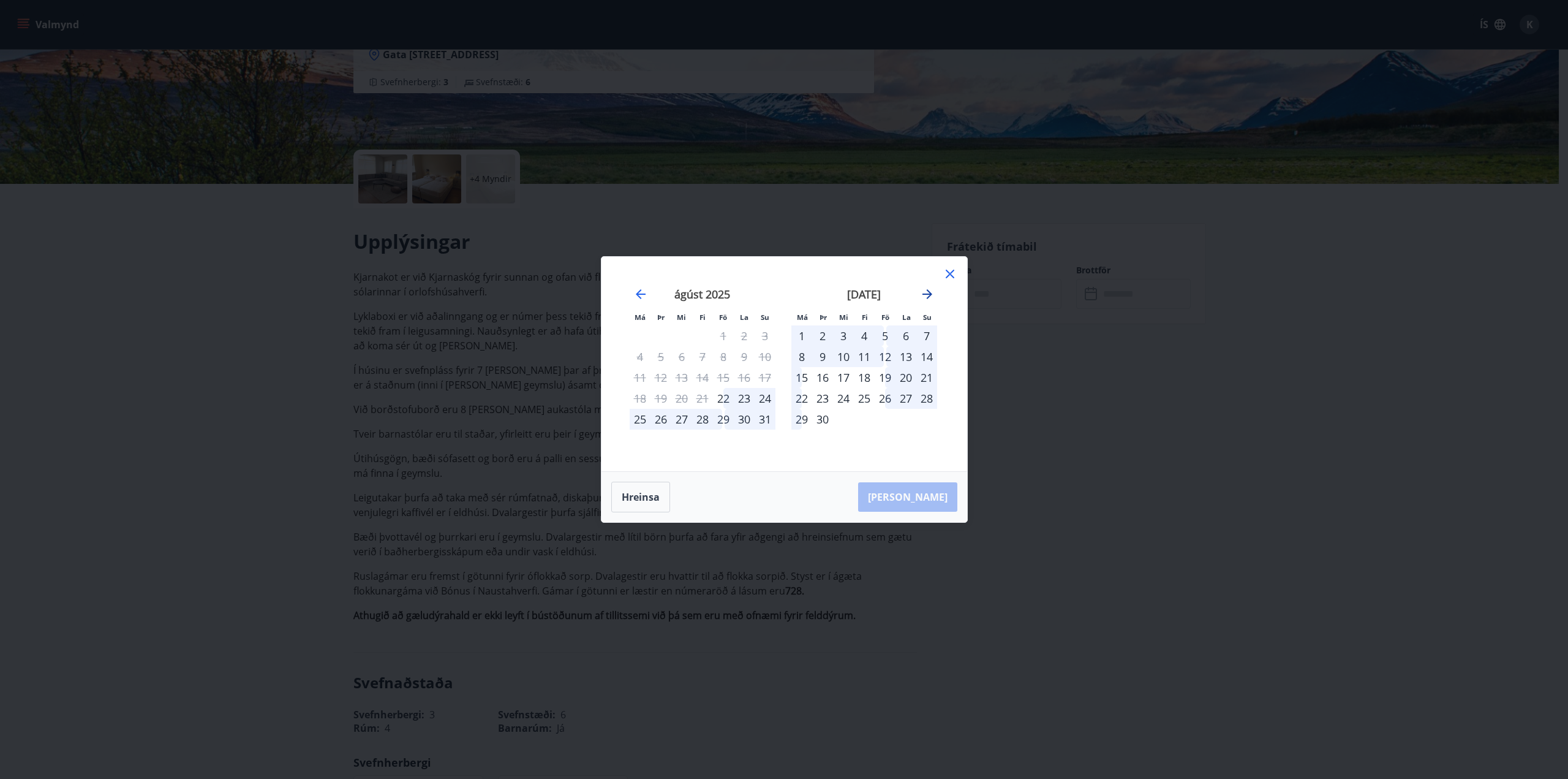
click at [931, 295] on icon "Move forward to switch to the next month." at bounding box center [927, 294] width 10 height 10
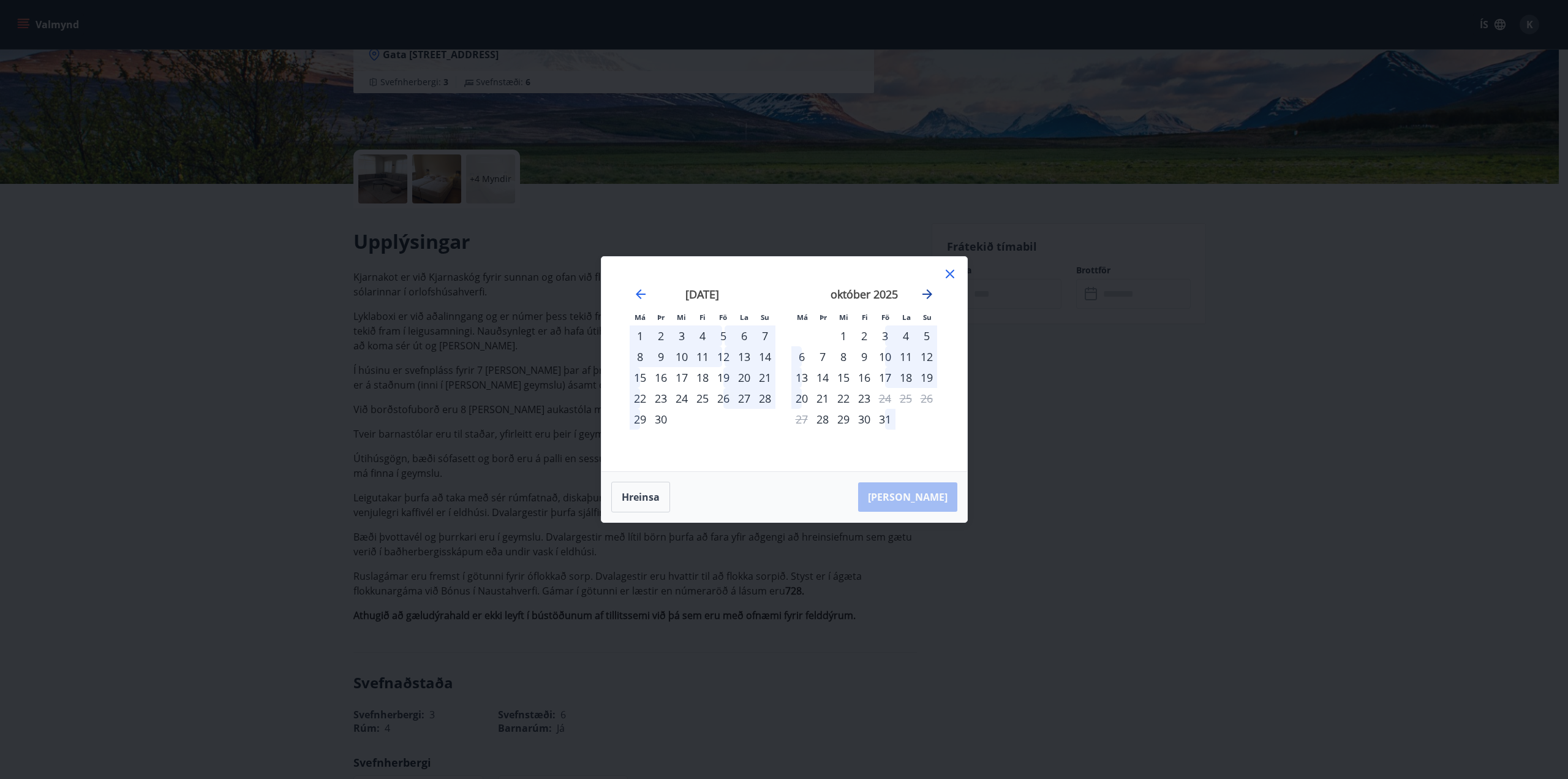
click at [931, 295] on icon "Move forward to switch to the next month." at bounding box center [927, 294] width 10 height 10
click at [951, 273] on icon at bounding box center [950, 273] width 9 height 9
